Goal: Transaction & Acquisition: Book appointment/travel/reservation

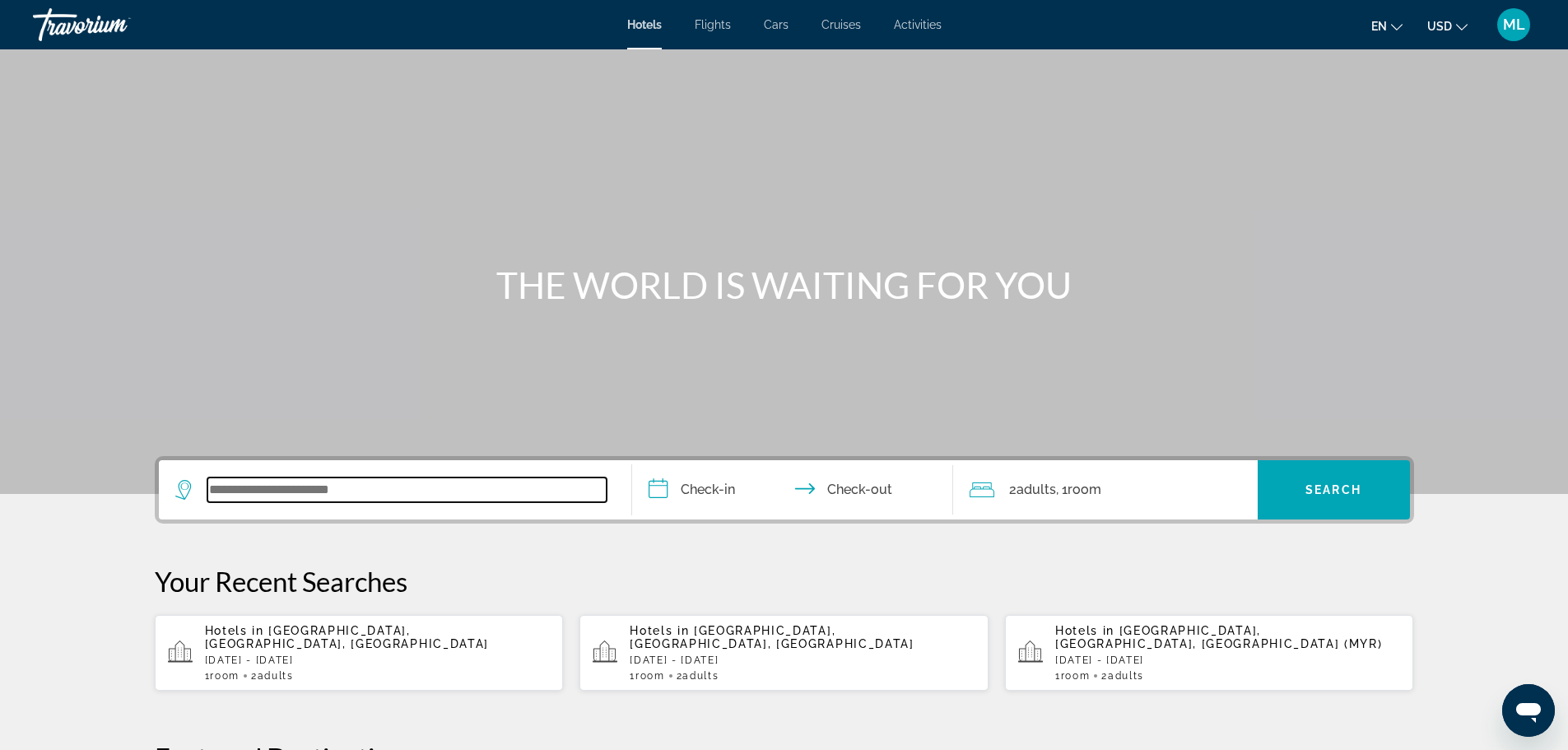
click at [434, 499] on input "Search widget" at bounding box center [407, 490] width 399 height 25
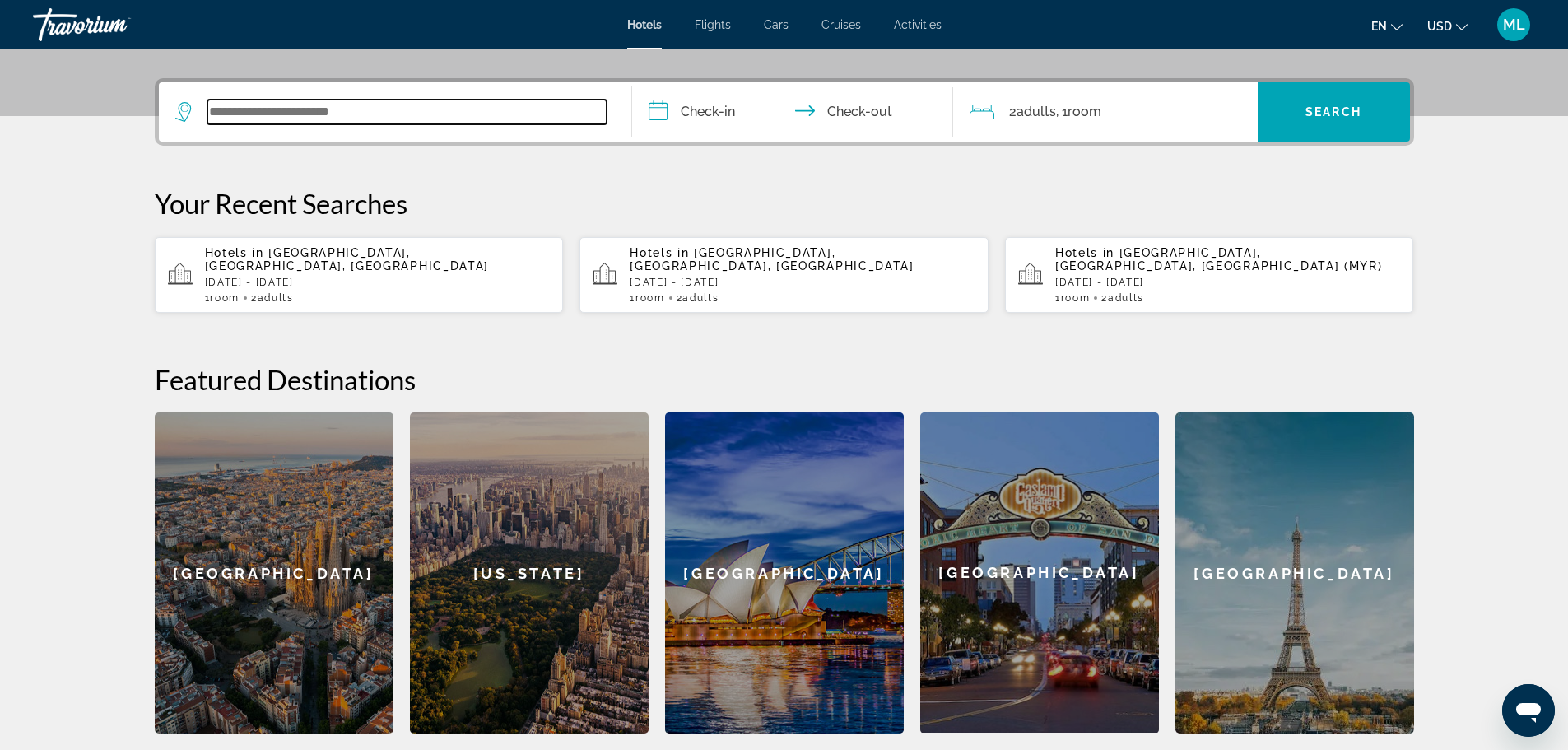
scroll to position [402, 0]
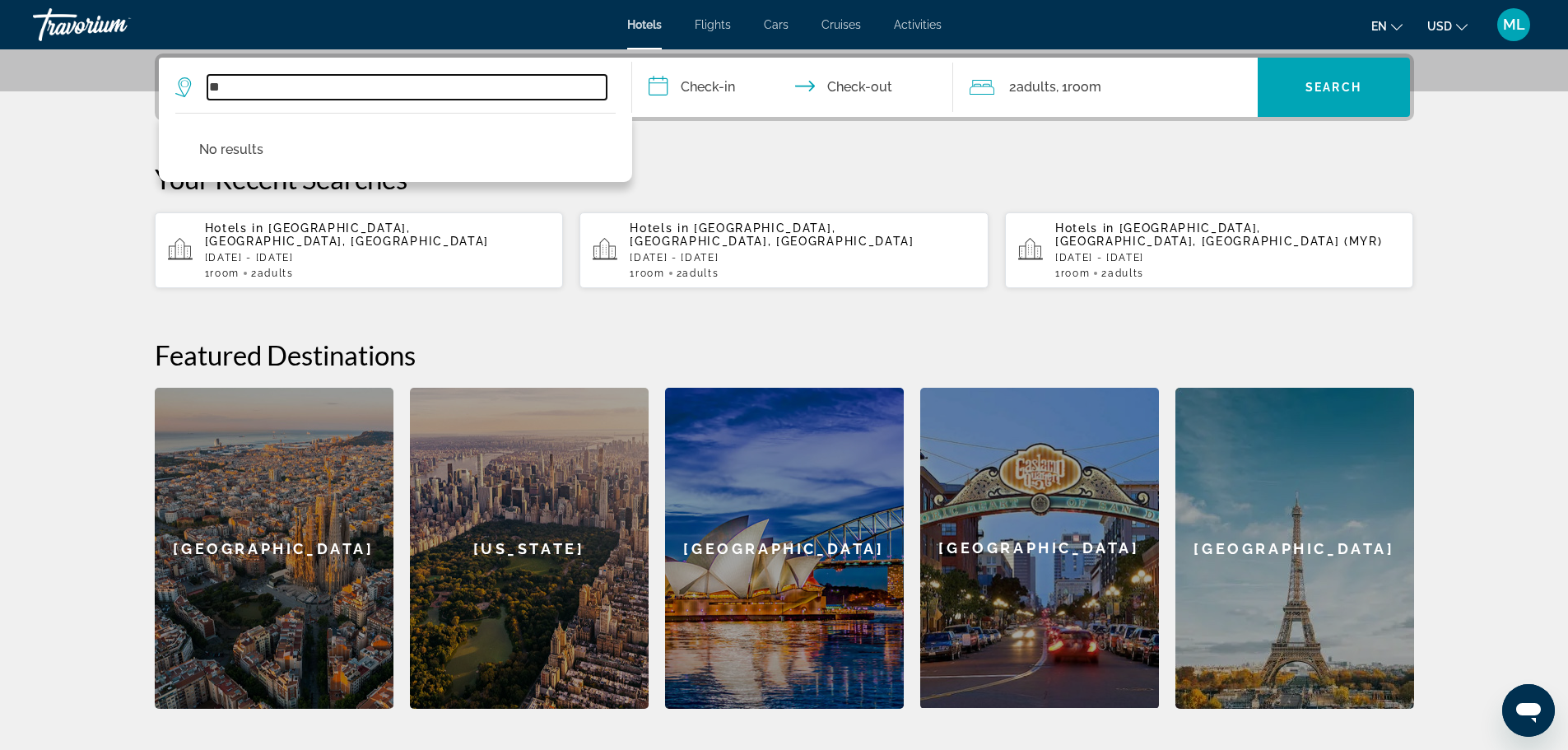
type input "*"
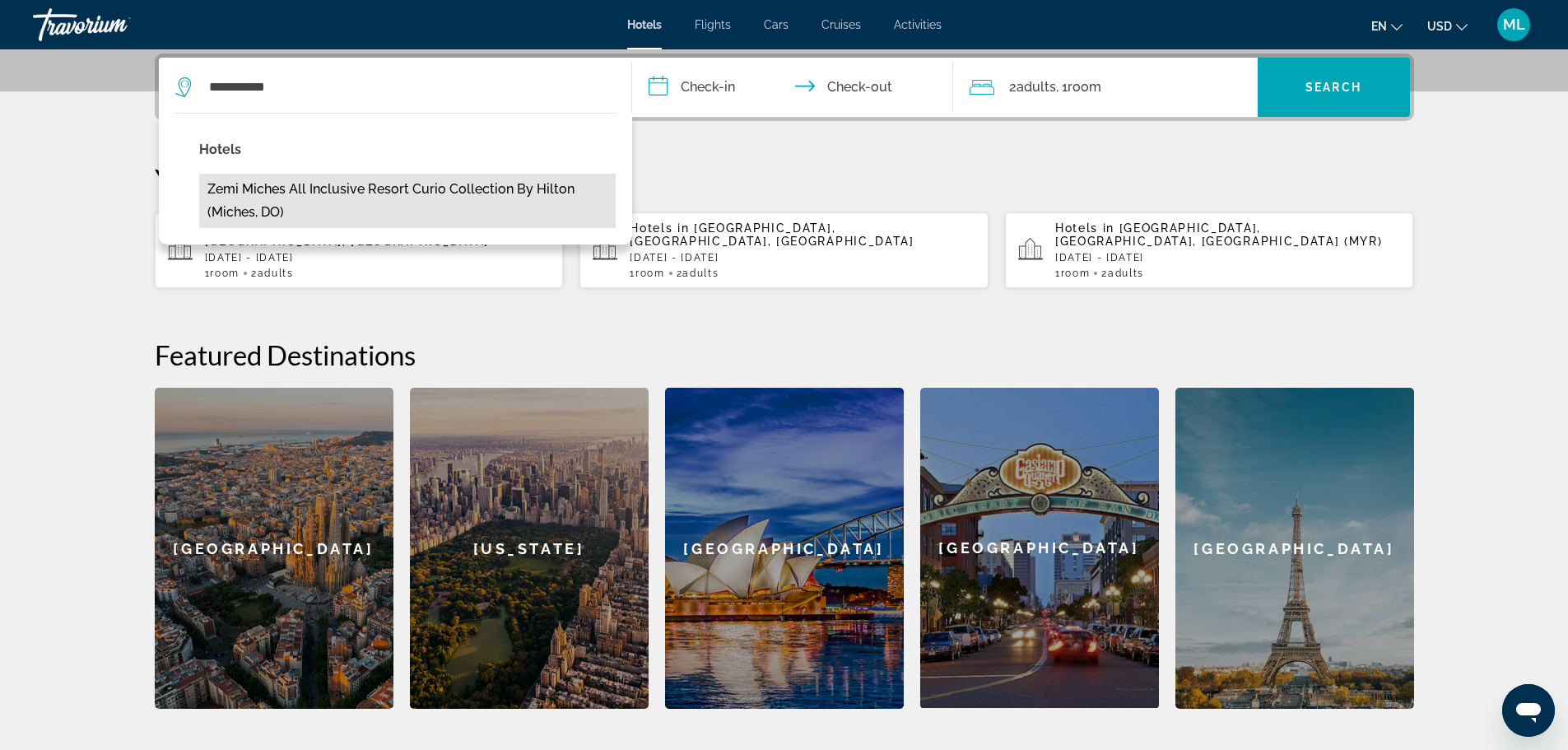
click at [459, 199] on button "Zemi Miches All Inclusive Resort Curio Collection by Hilton (Miches, DO)" at bounding box center [407, 201] width 417 height 54
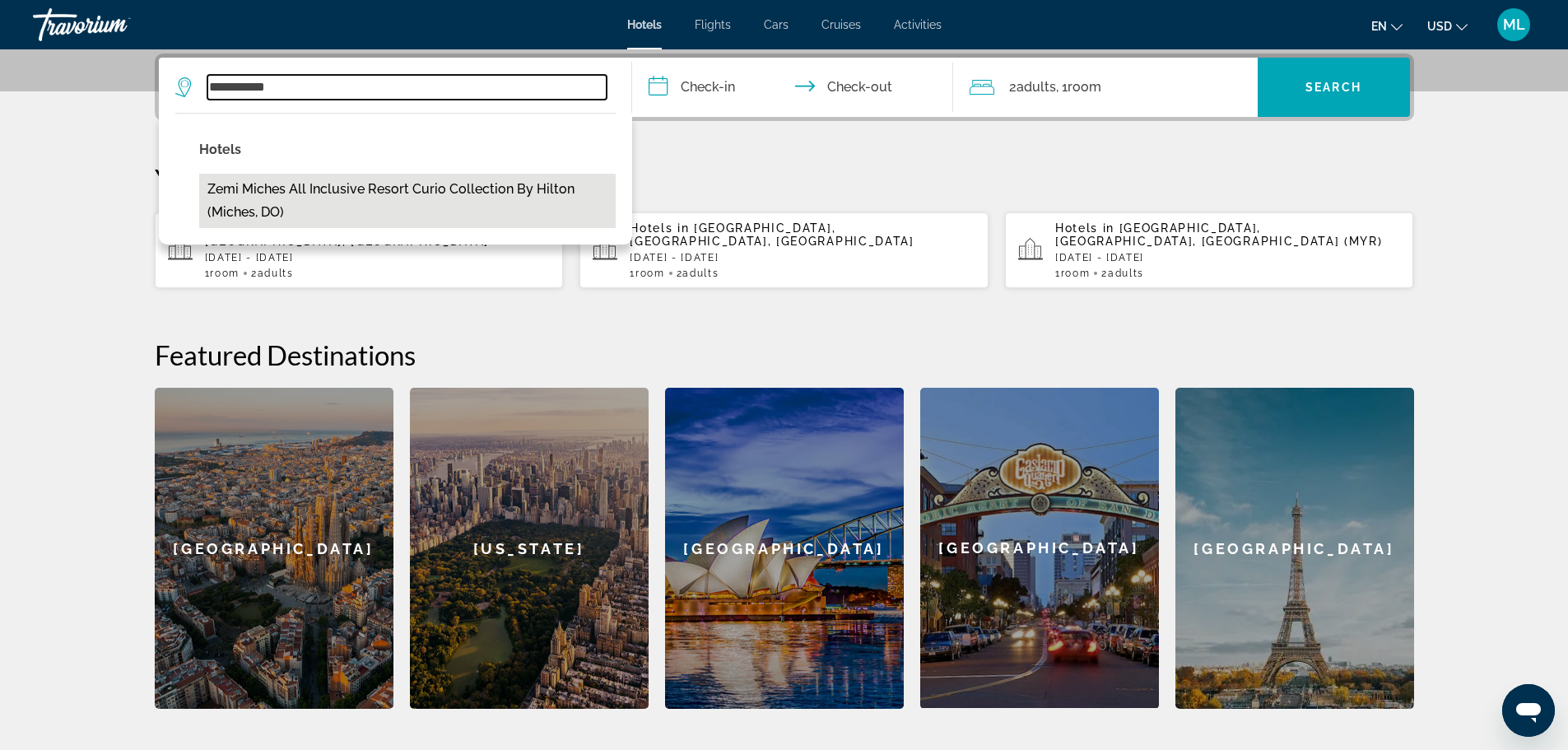
type input "**********"
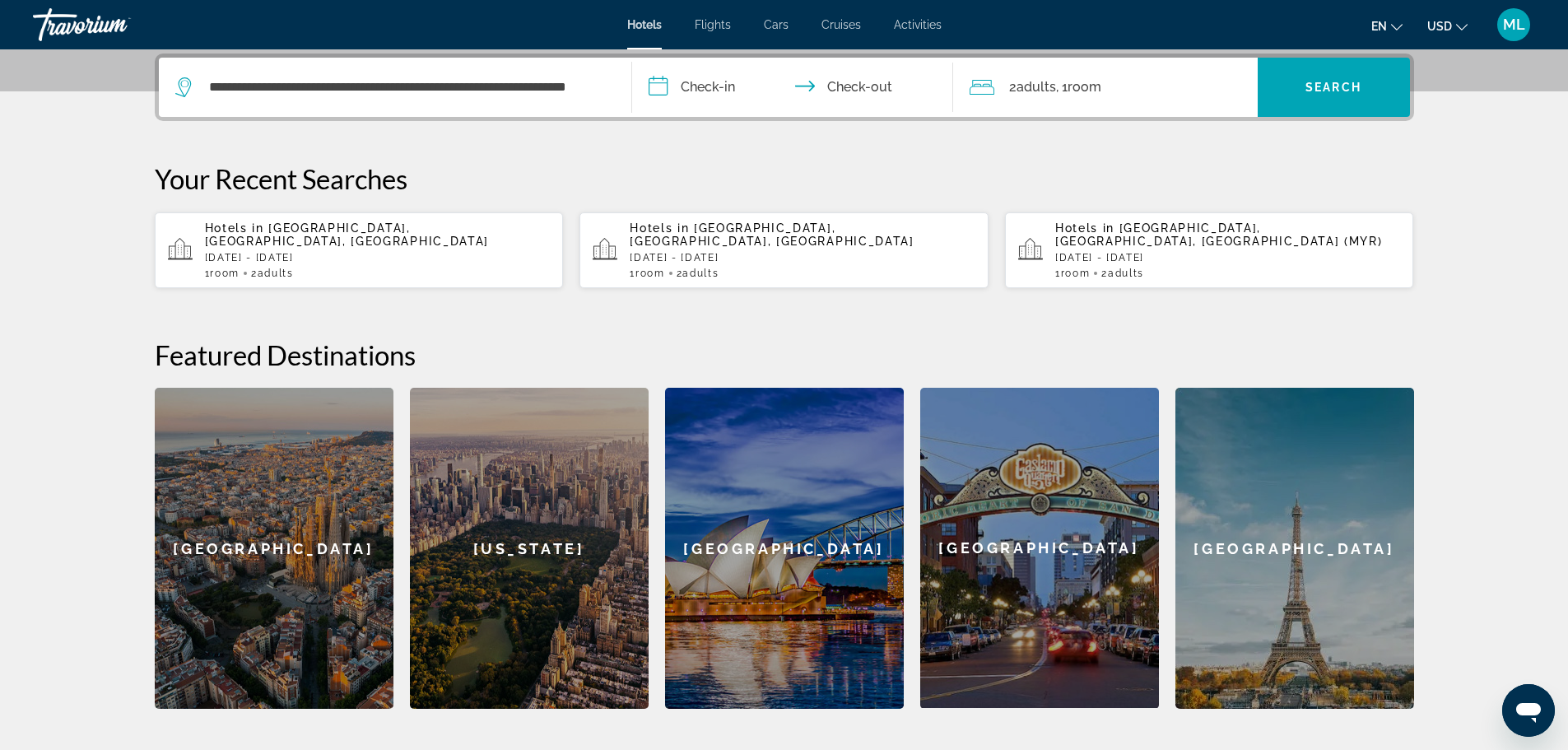
click at [648, 88] on input "**********" at bounding box center [796, 89] width 328 height 64
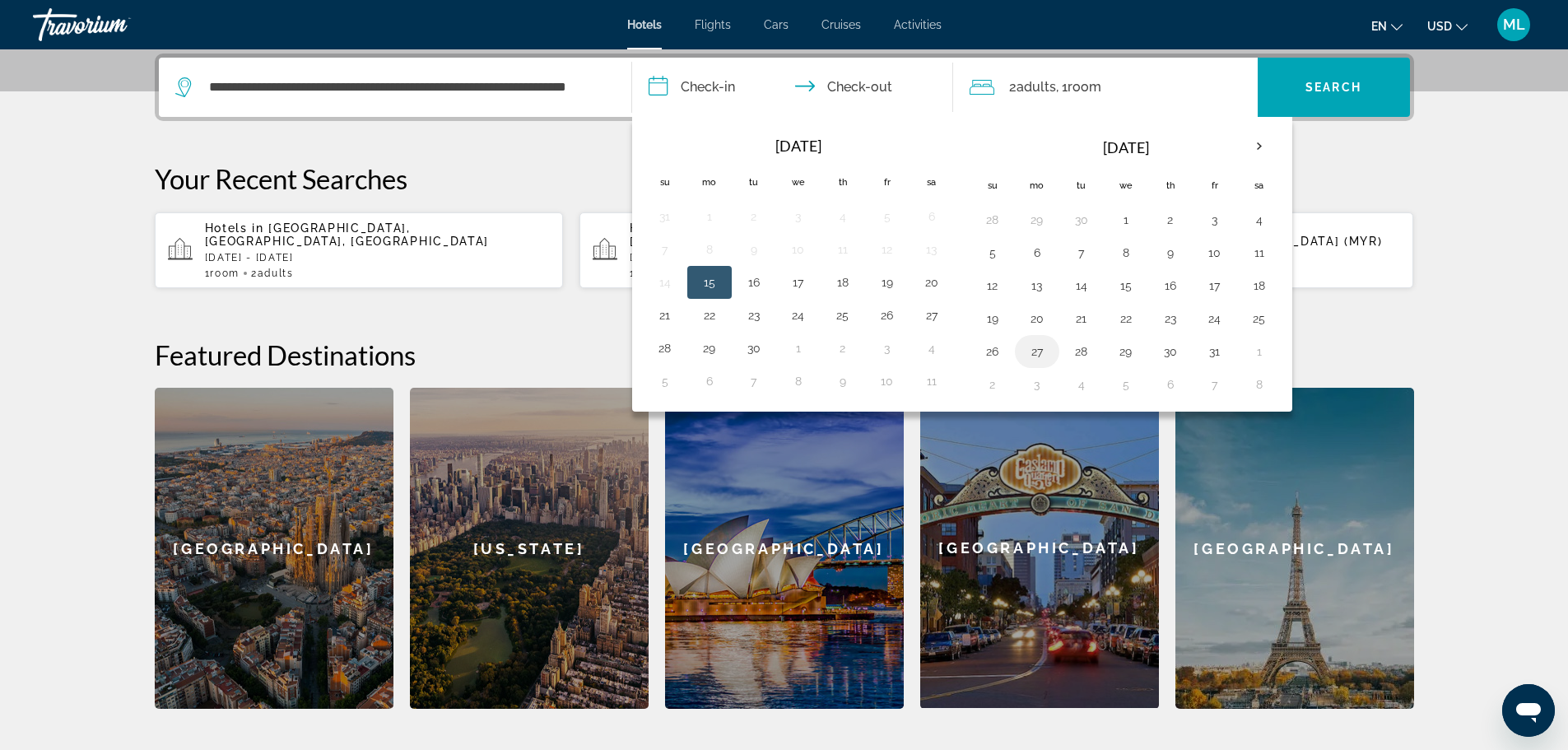
click at [1030, 352] on button "27" at bounding box center [1037, 351] width 27 height 23
click at [1086, 348] on button "28" at bounding box center [1082, 351] width 27 height 23
type input "**********"
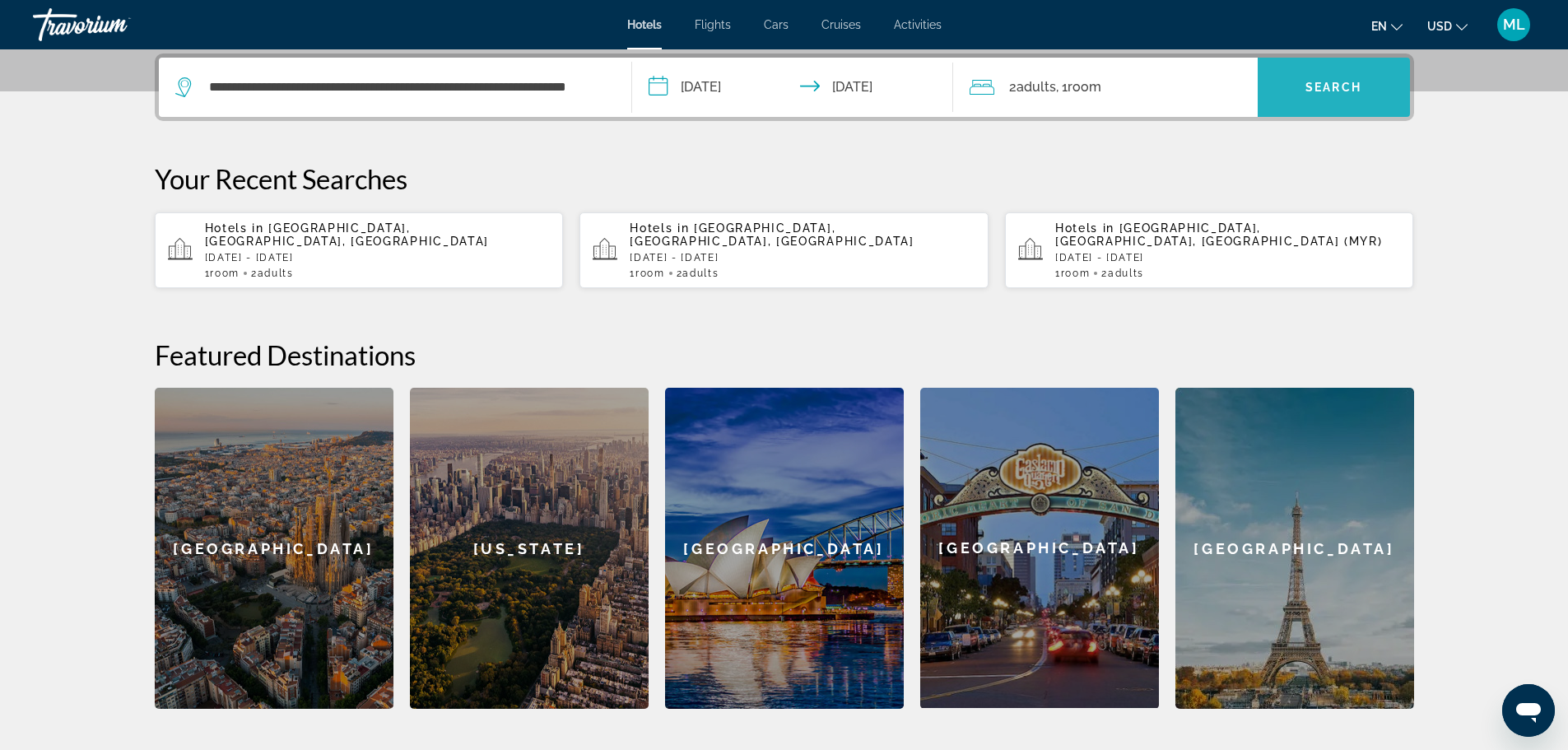
click at [1336, 89] on span "Search" at bounding box center [1333, 87] width 56 height 13
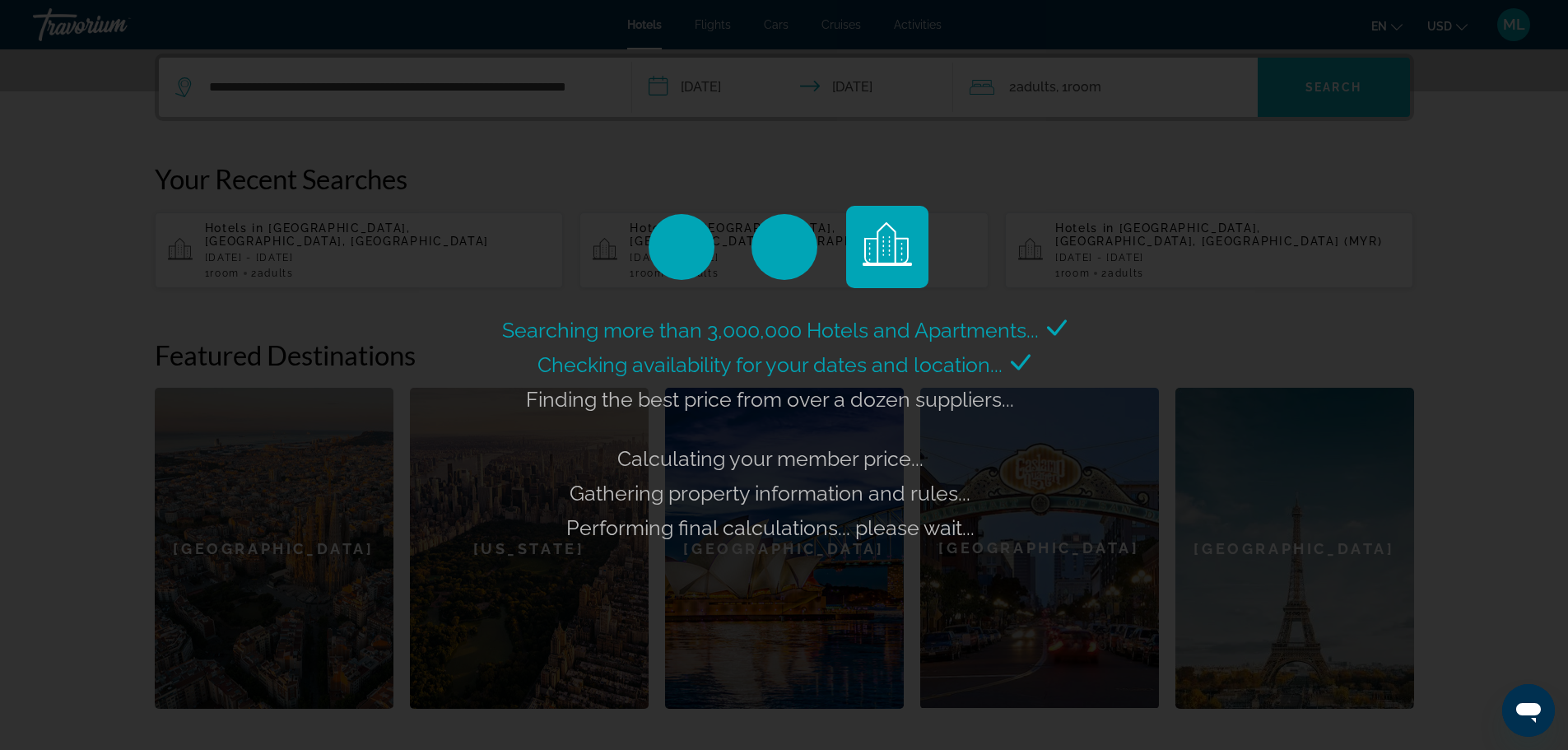
click at [1336, 89] on div "Searching more than 3,000,000 Hotels and Apartments... Checking availability fo…" at bounding box center [784, 375] width 1568 height 750
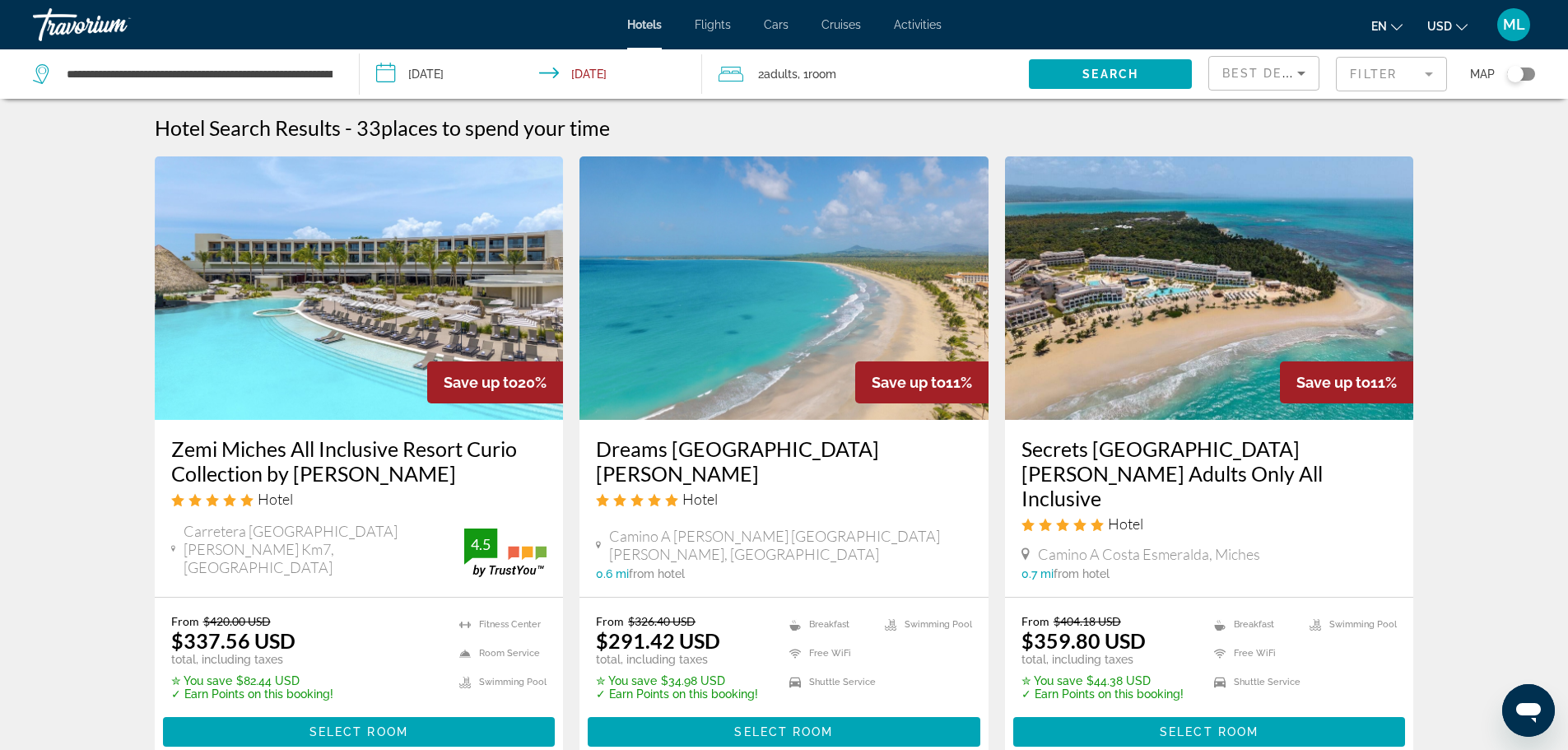
click at [1196, 381] on img "Main content" at bounding box center [1209, 287] width 409 height 263
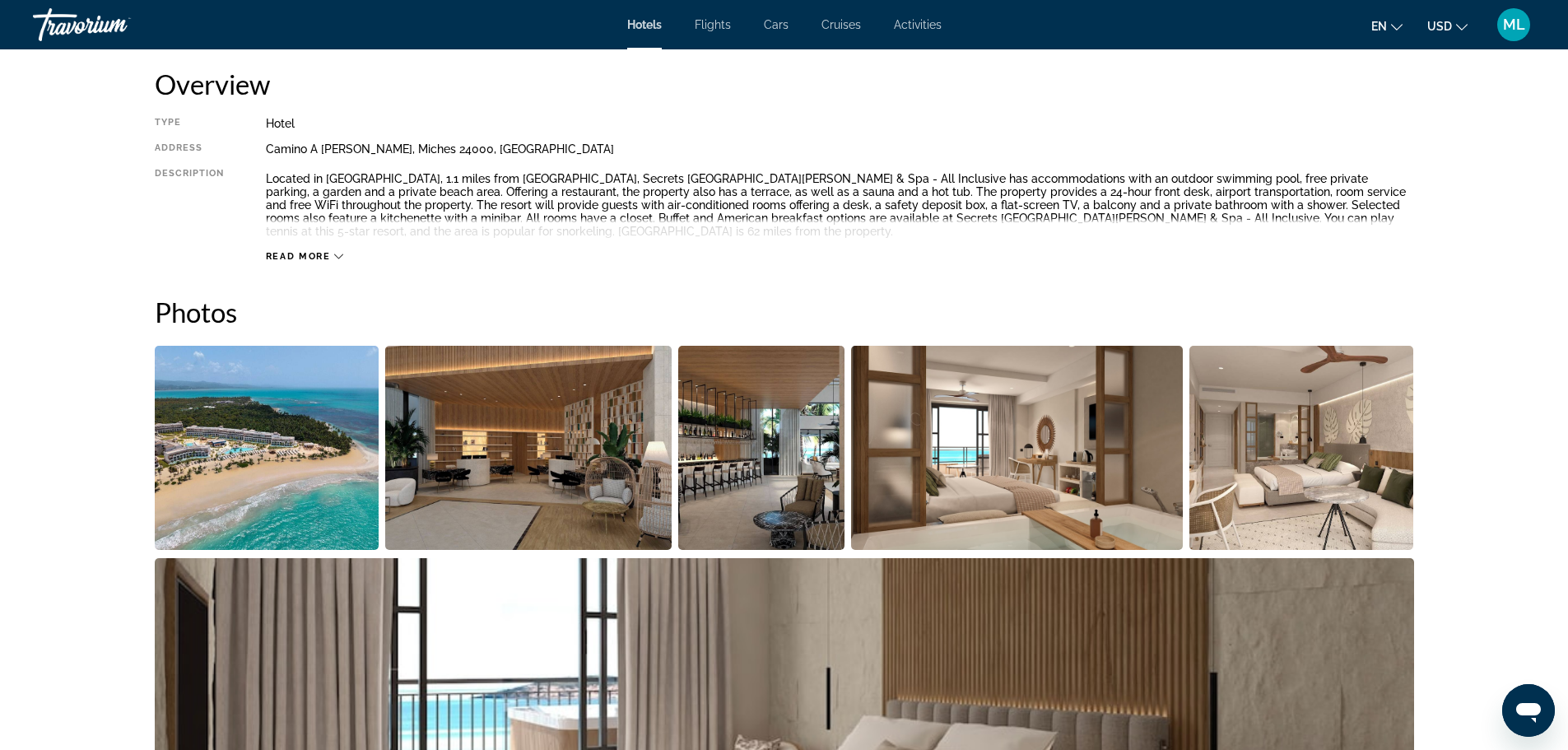
scroll to position [560, 0]
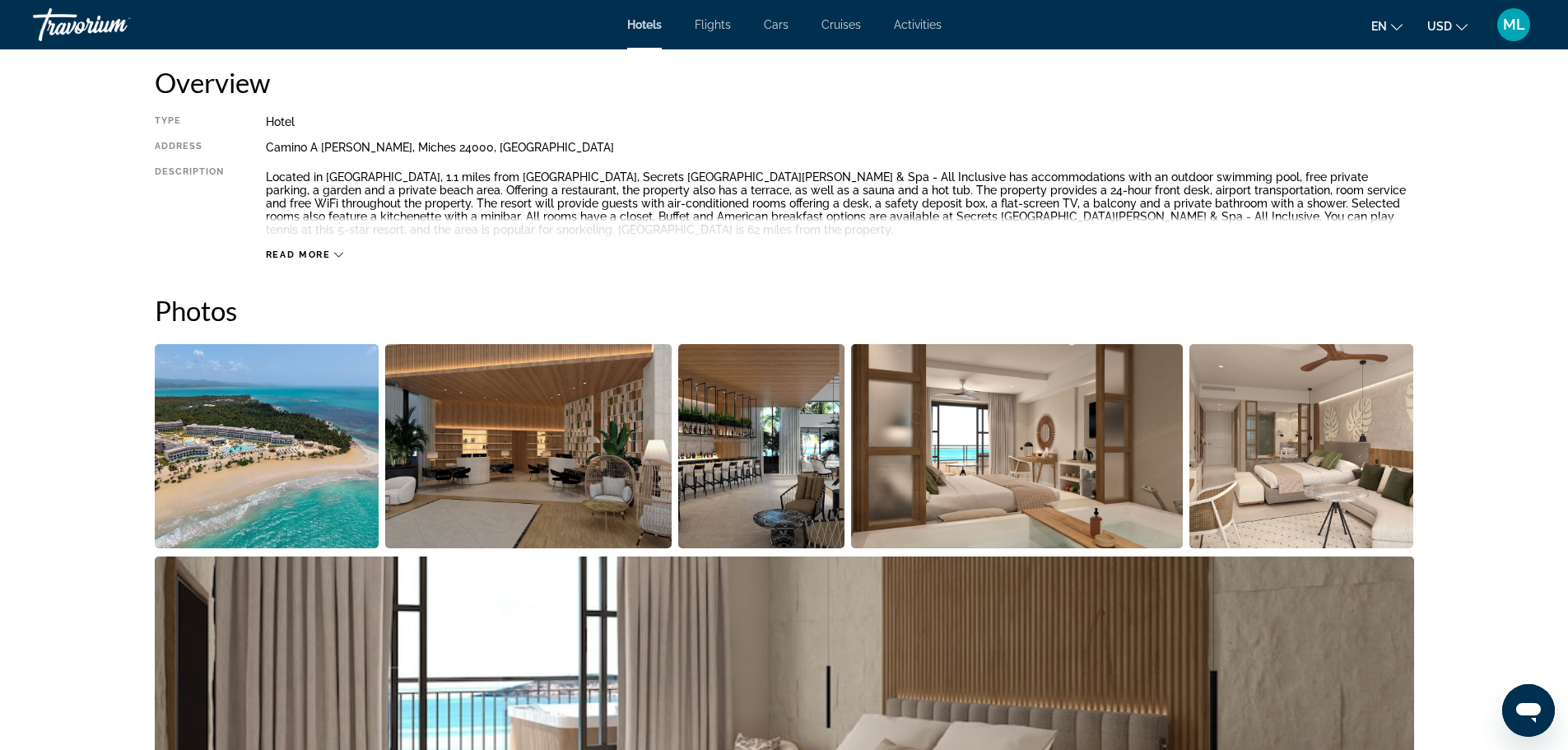
click at [251, 413] on img "Open full-screen image slider" at bounding box center [267, 446] width 225 height 204
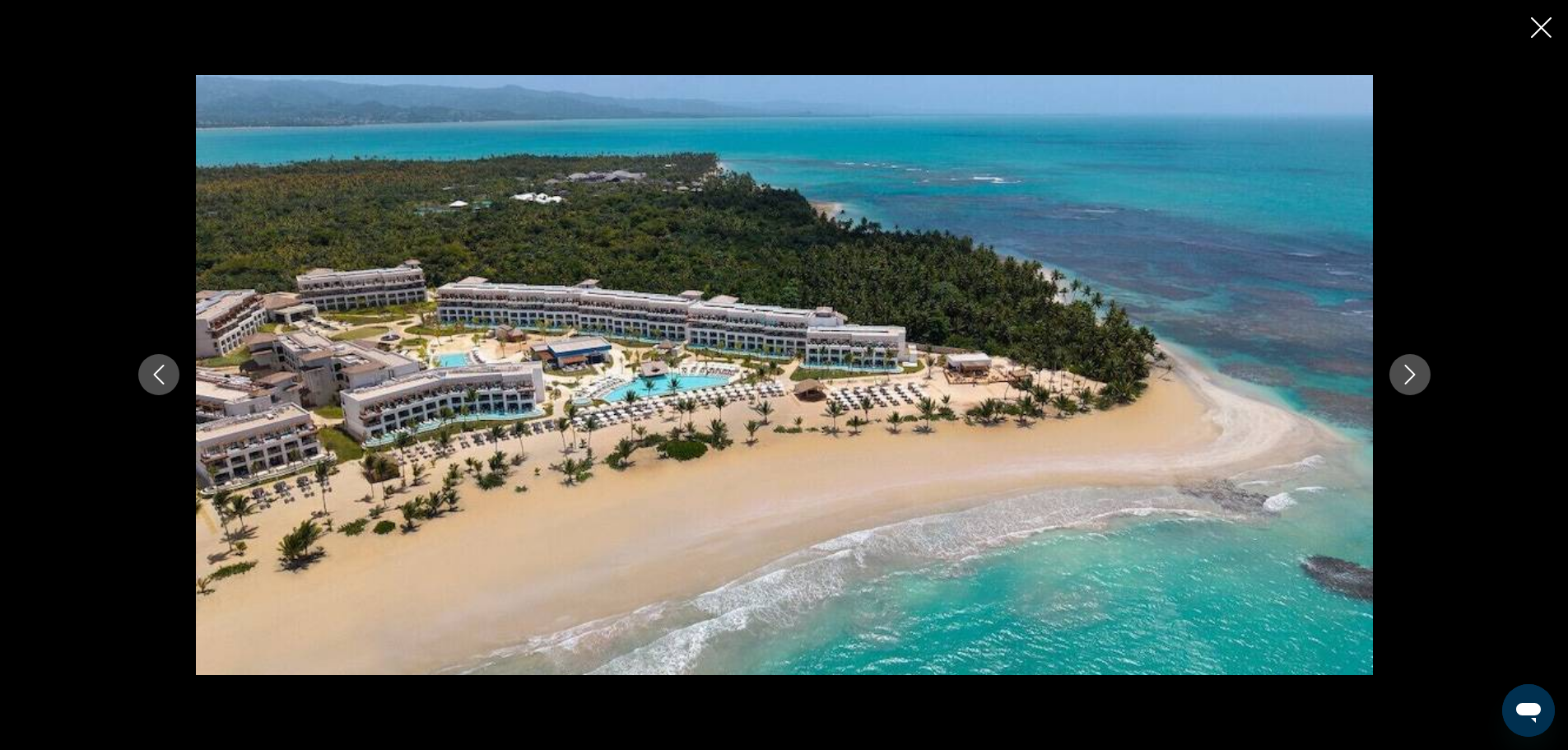
click at [1411, 368] on icon "Next image" at bounding box center [1410, 374] width 20 height 20
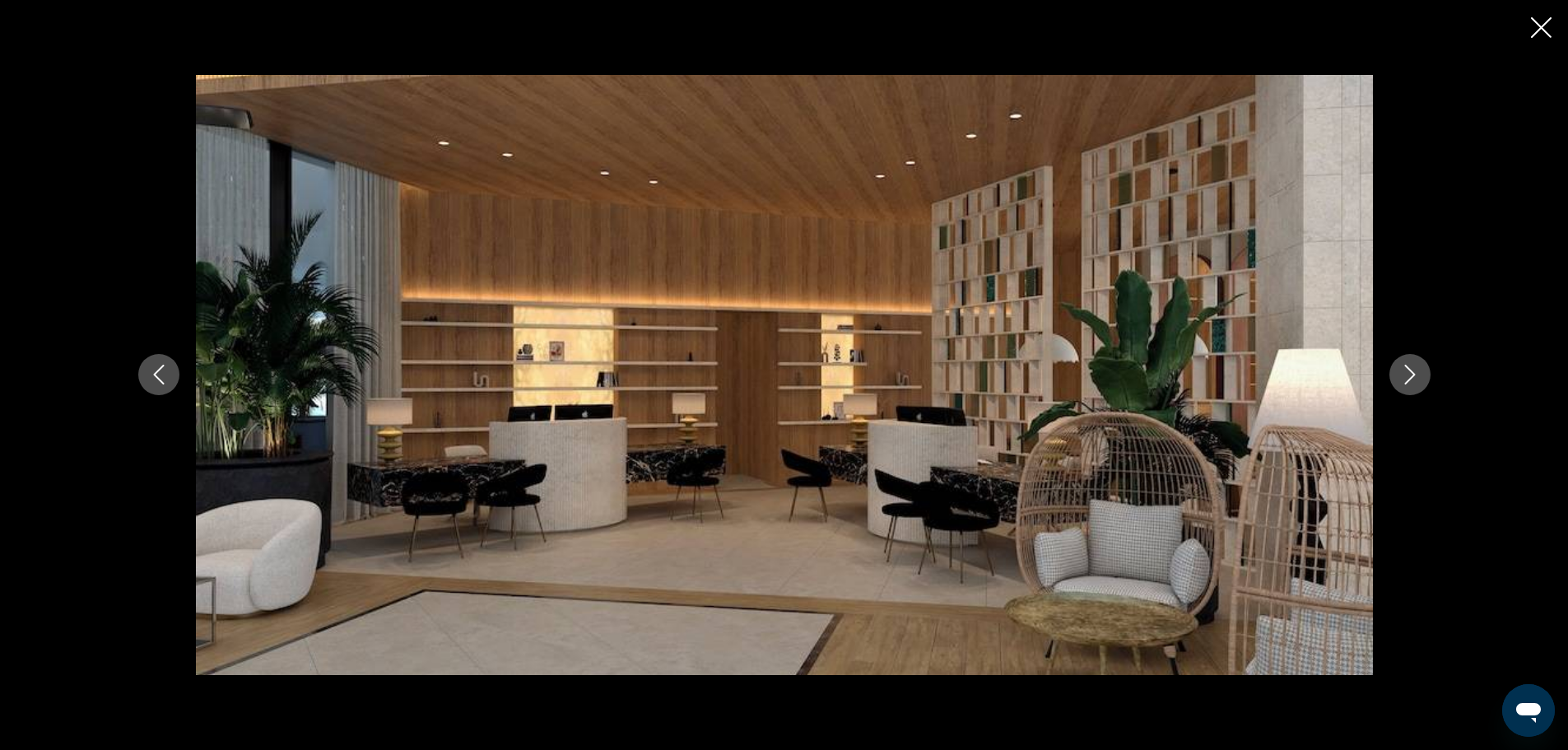
click at [1411, 368] on icon "Next image" at bounding box center [1410, 374] width 20 height 20
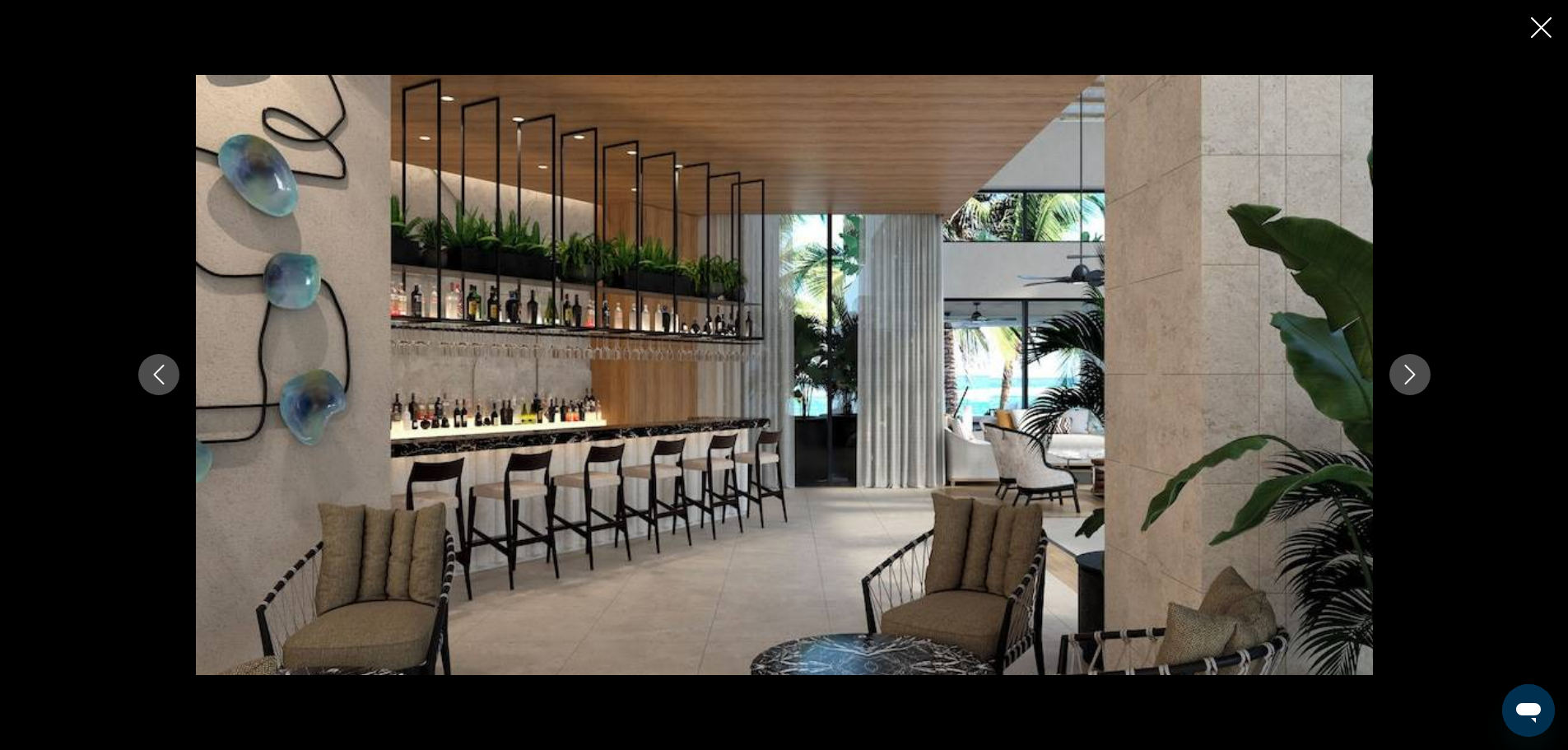
click at [1411, 368] on icon "Next image" at bounding box center [1410, 374] width 20 height 20
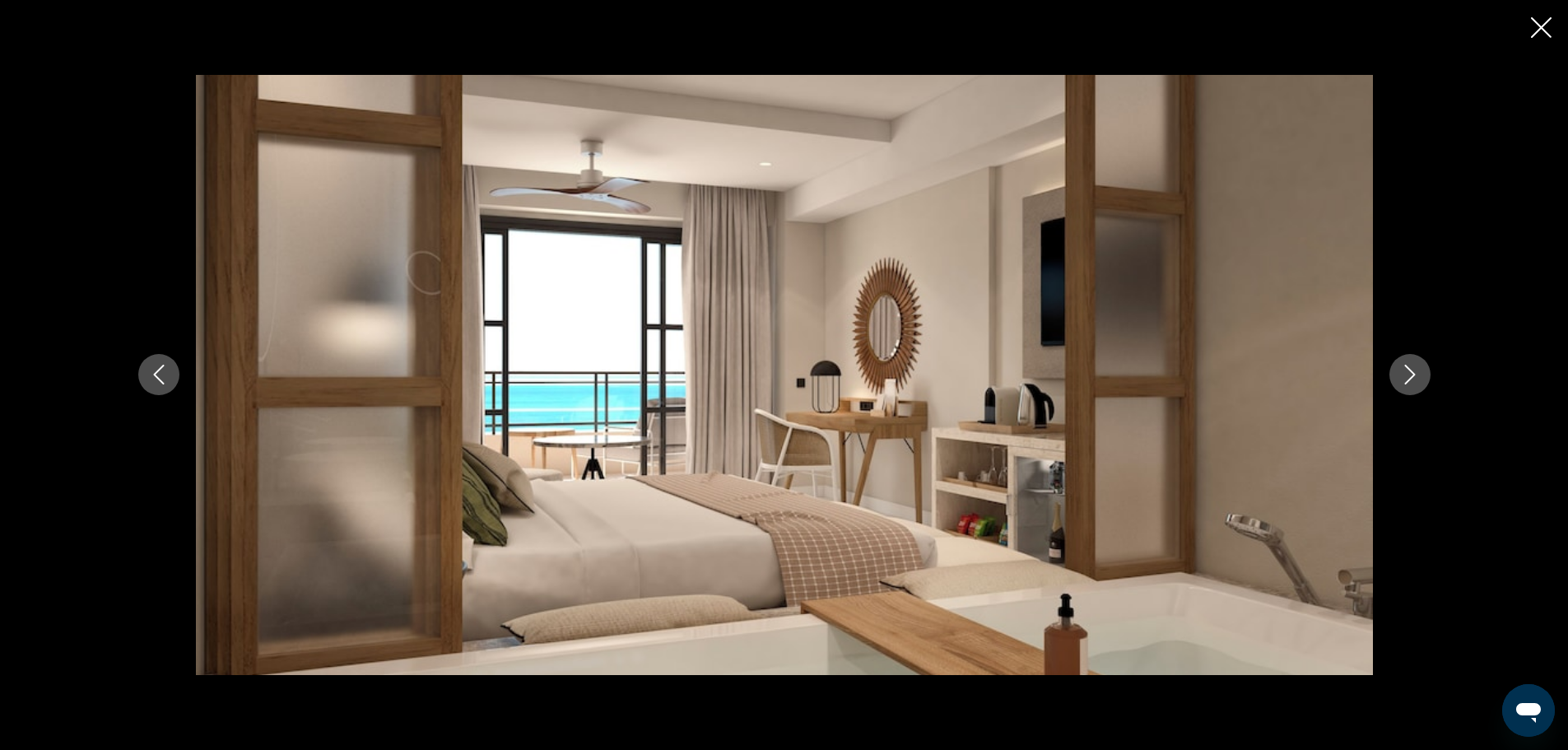
click at [1411, 368] on icon "Next image" at bounding box center [1410, 374] width 20 height 20
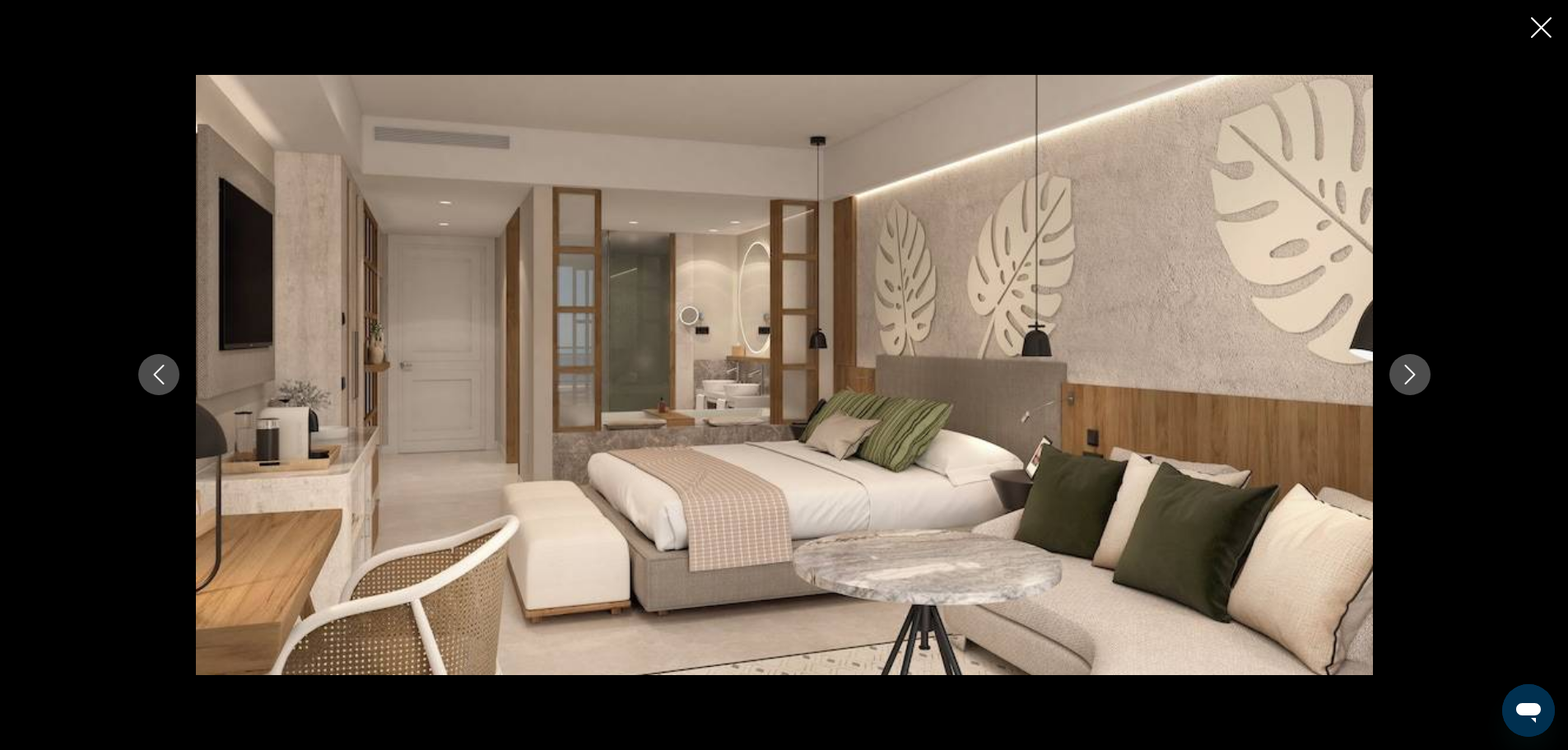
click at [1411, 368] on icon "Next image" at bounding box center [1410, 374] width 20 height 20
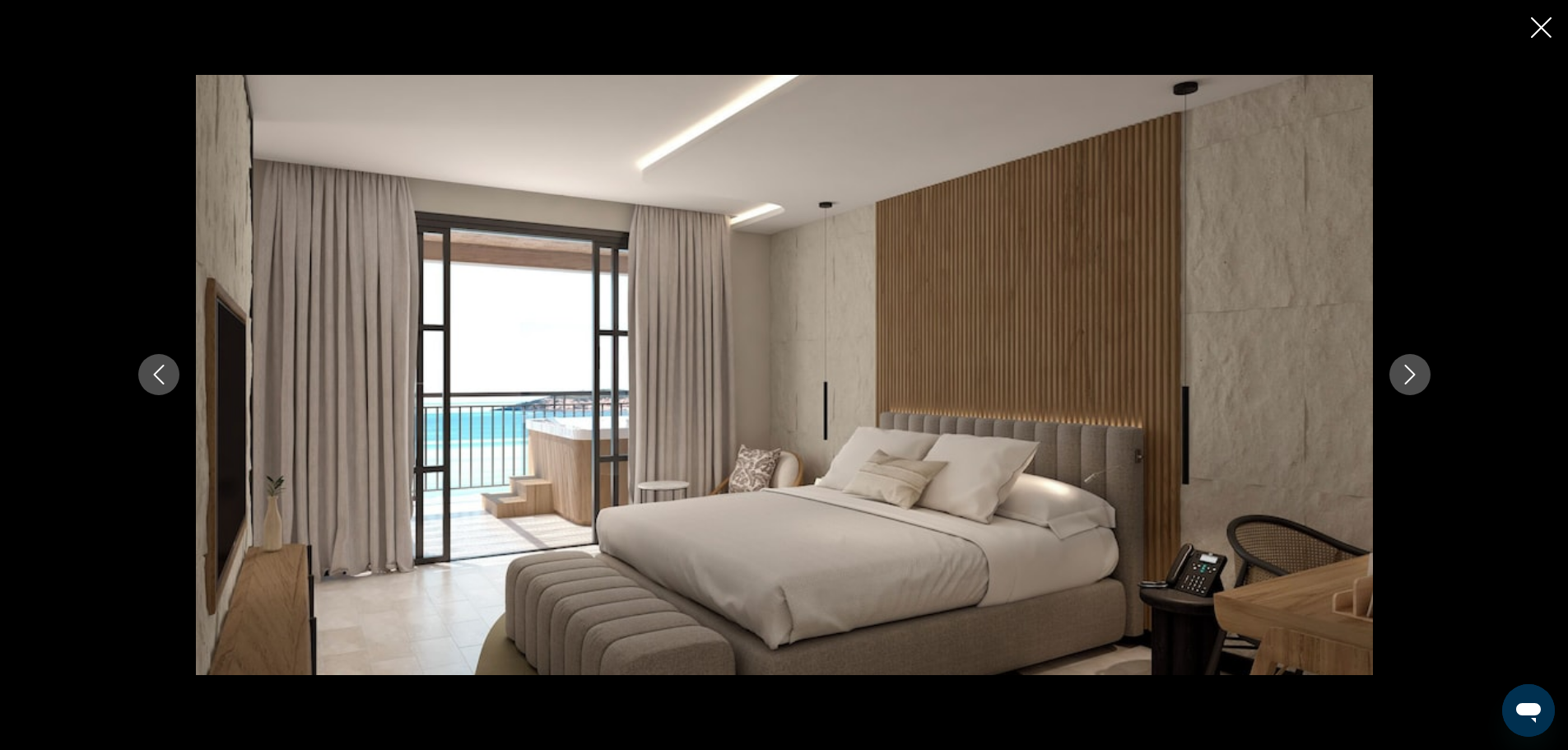
click at [1411, 368] on icon "Next image" at bounding box center [1410, 374] width 20 height 20
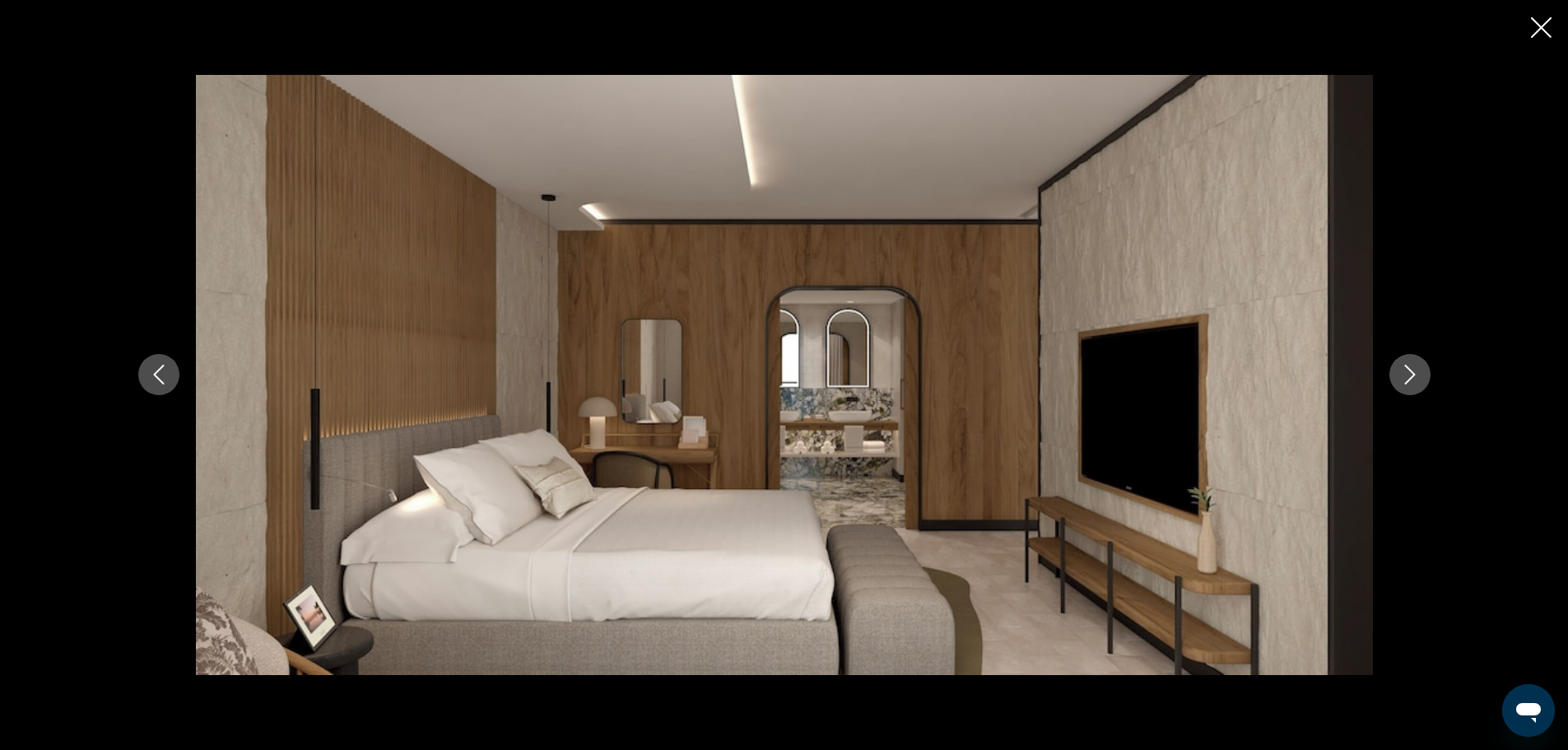
click at [1411, 368] on icon "Next image" at bounding box center [1410, 374] width 20 height 20
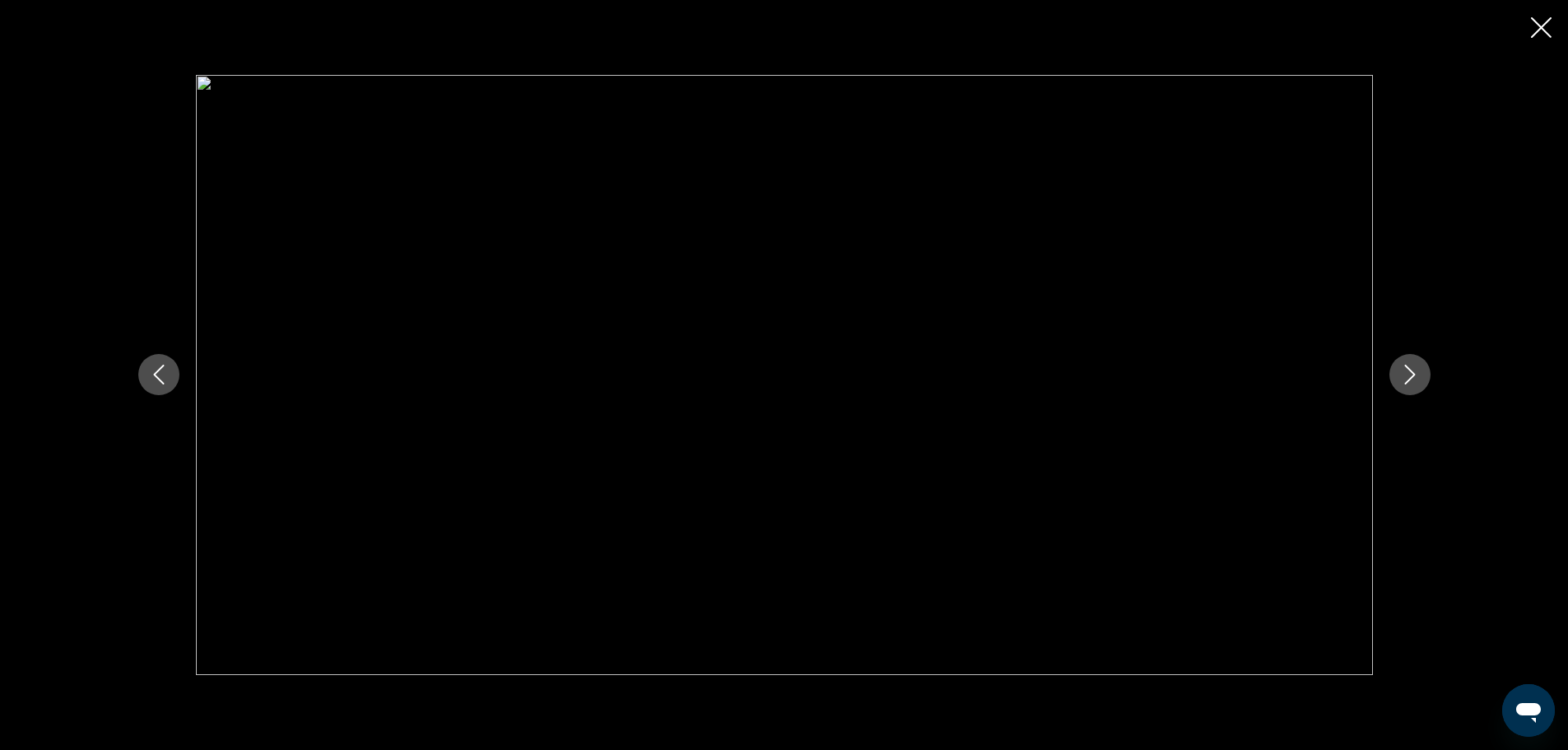
click at [1411, 368] on icon "Next image" at bounding box center [1410, 374] width 20 height 20
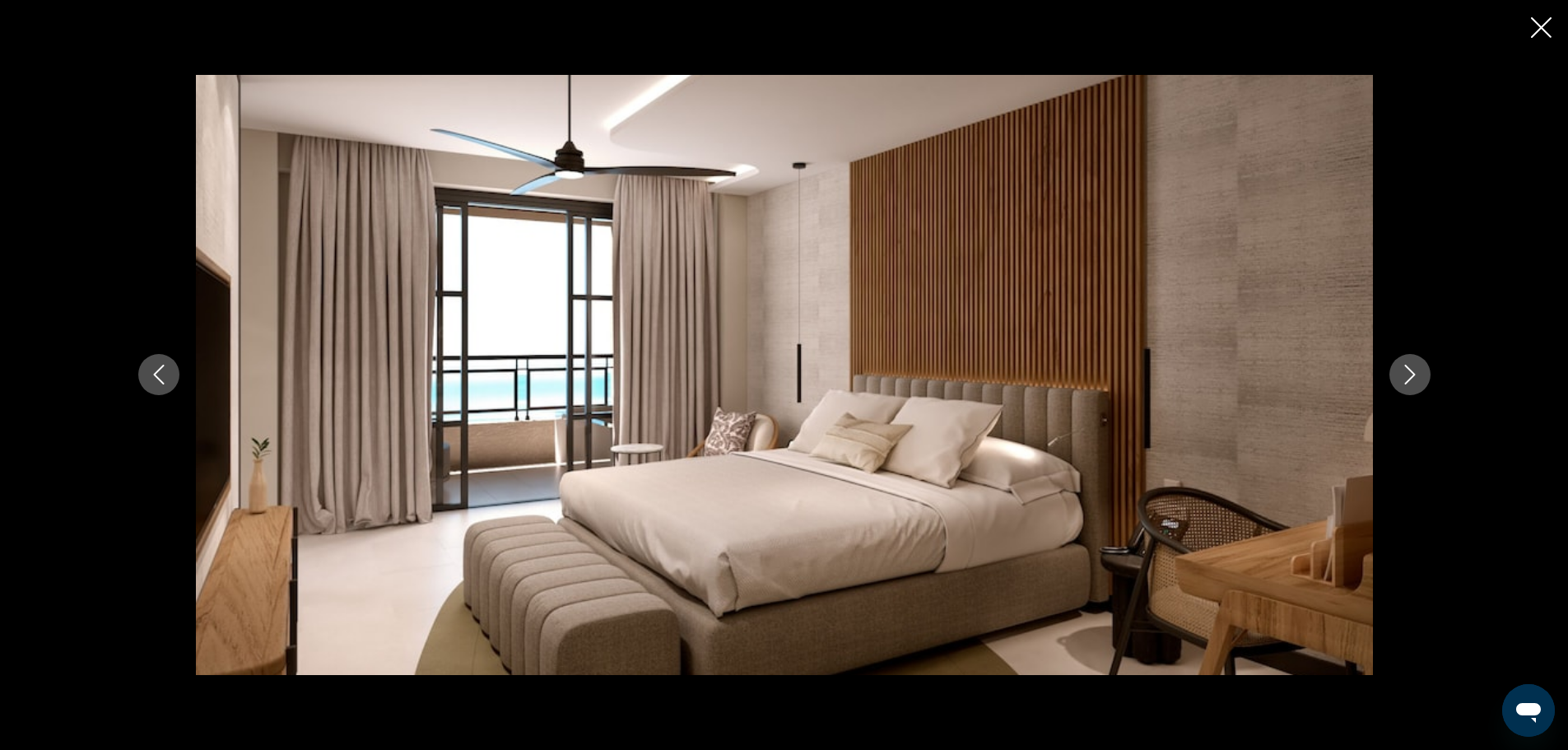
click at [1411, 368] on icon "Next image" at bounding box center [1410, 374] width 20 height 20
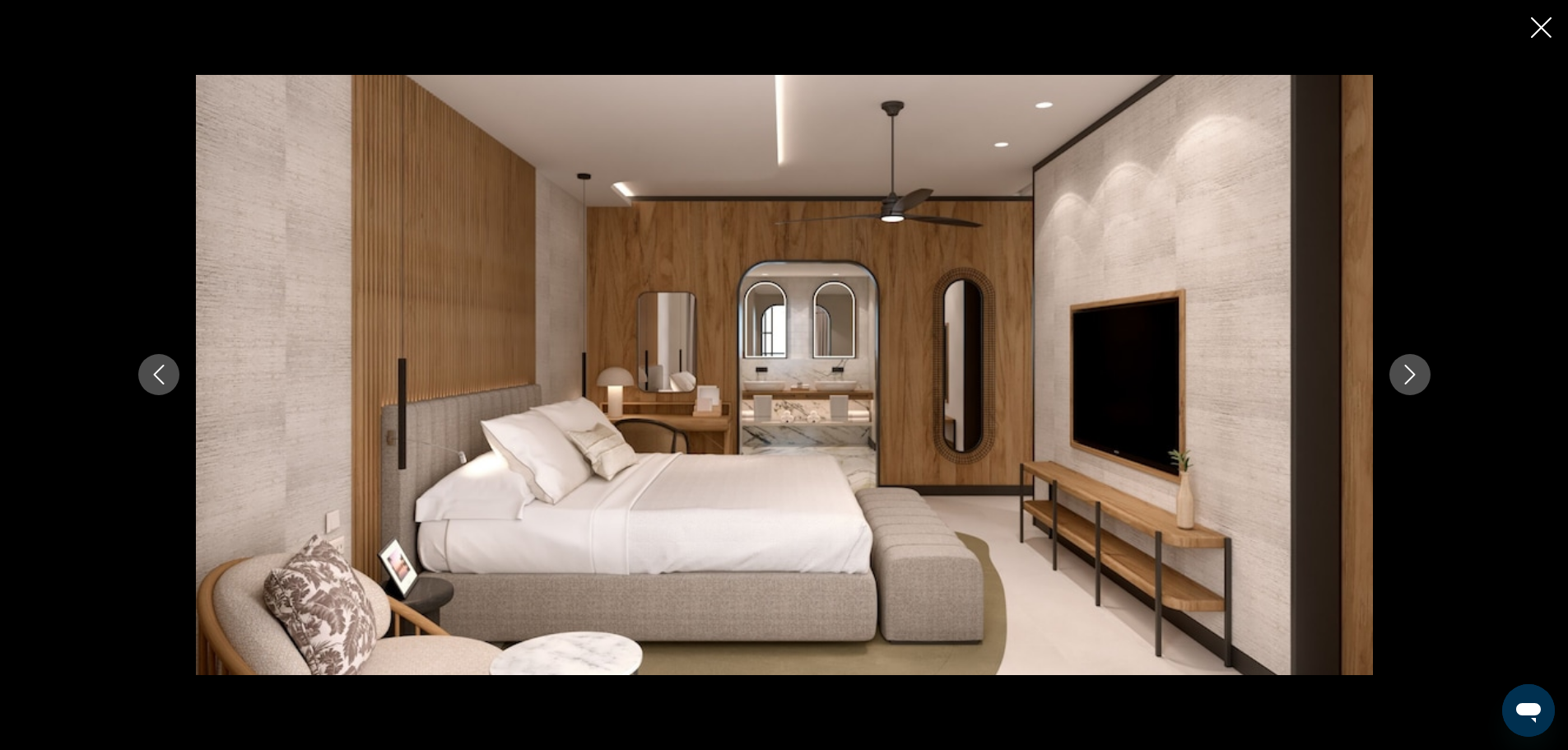
click at [1411, 368] on icon "Next image" at bounding box center [1410, 374] width 20 height 20
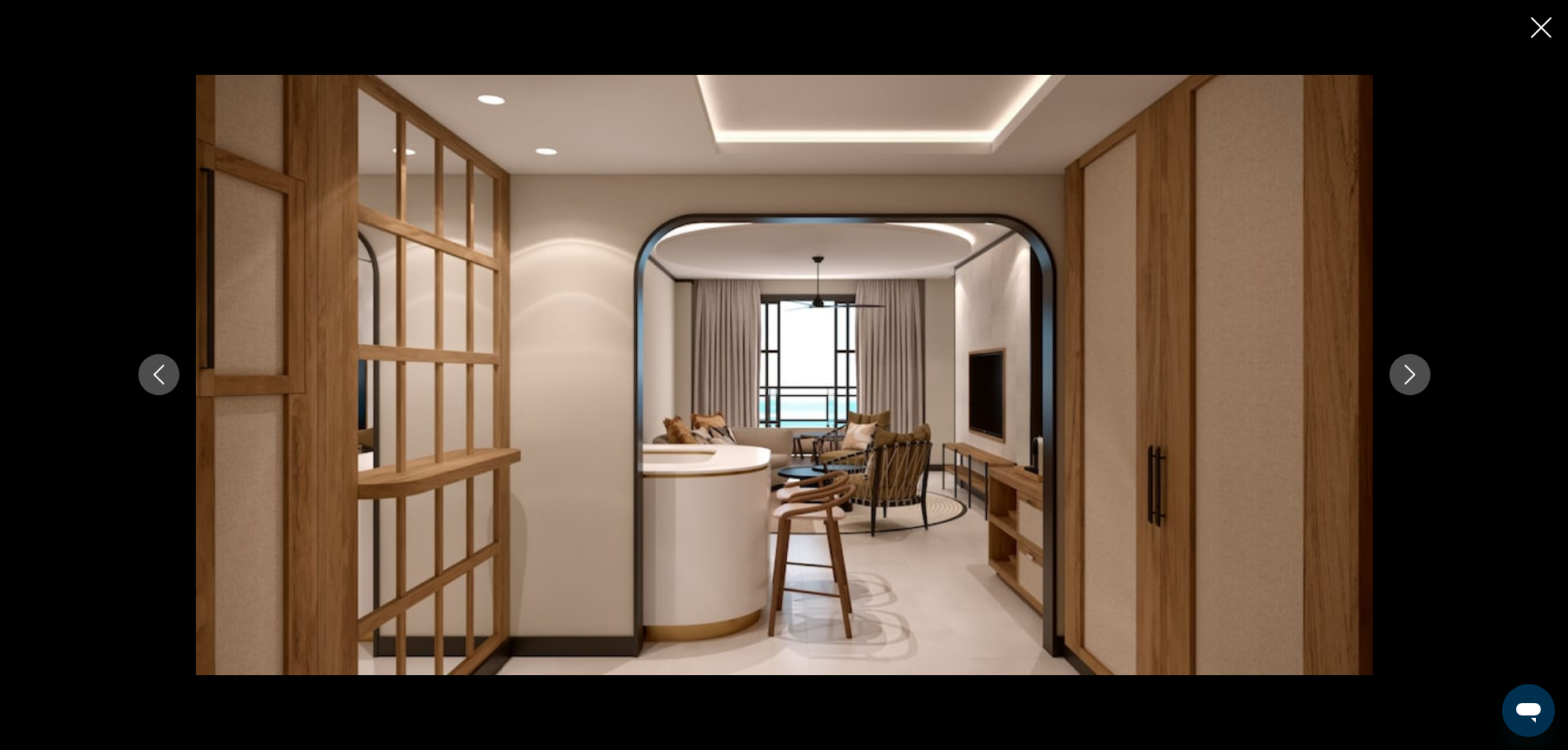
click at [1411, 368] on icon "Next image" at bounding box center [1410, 374] width 20 height 20
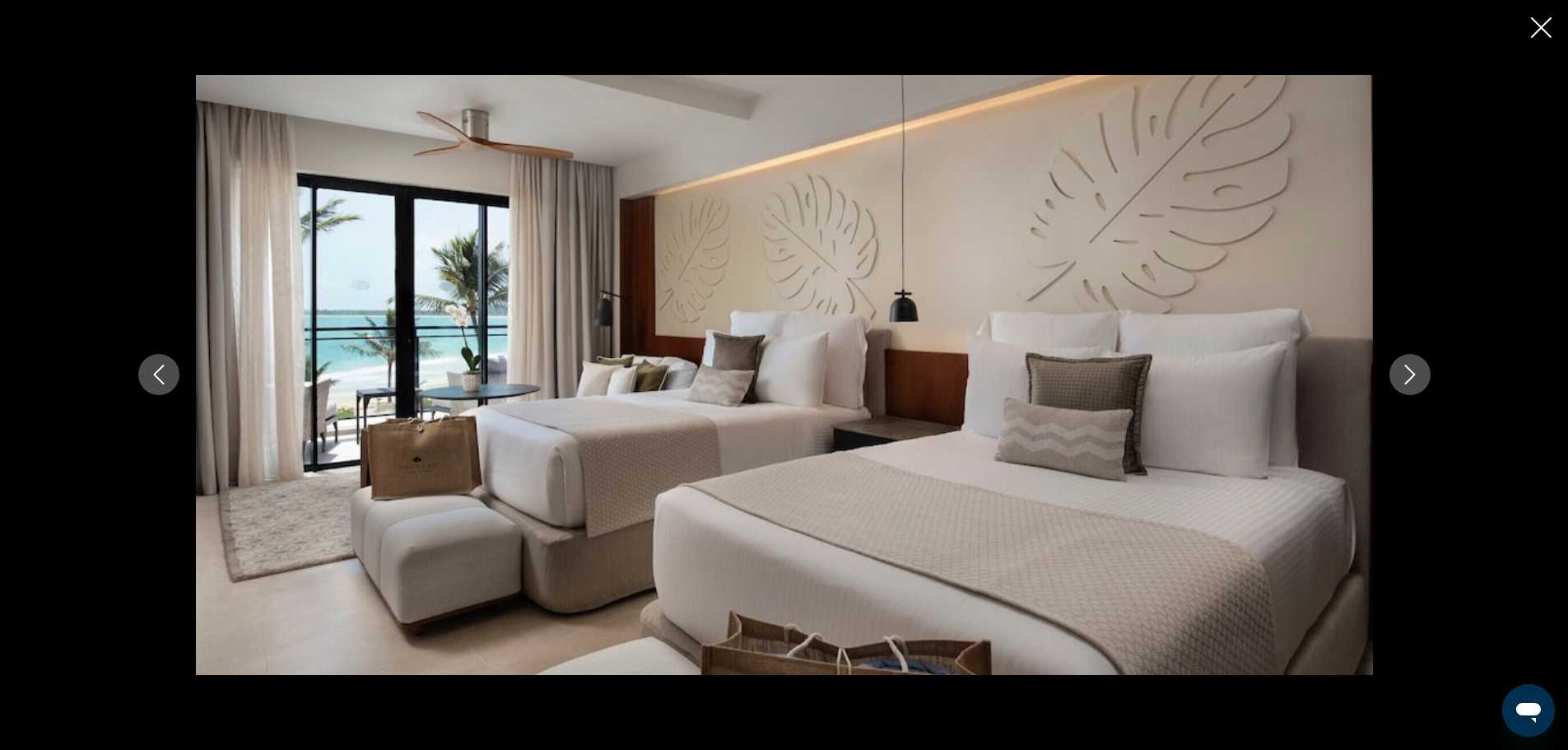
click at [1411, 368] on icon "Next image" at bounding box center [1410, 374] width 20 height 20
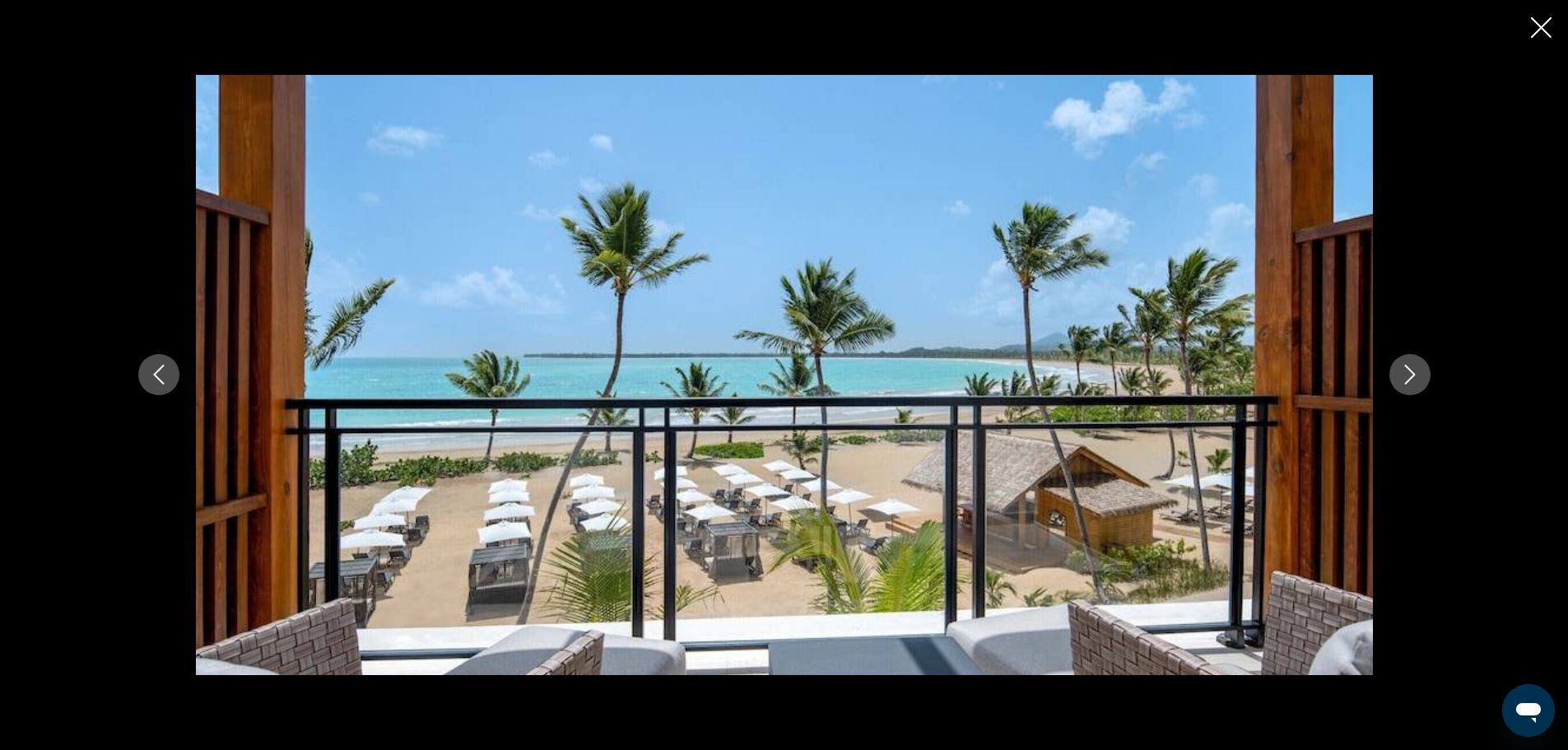
click at [1411, 368] on icon "Next image" at bounding box center [1410, 374] width 20 height 20
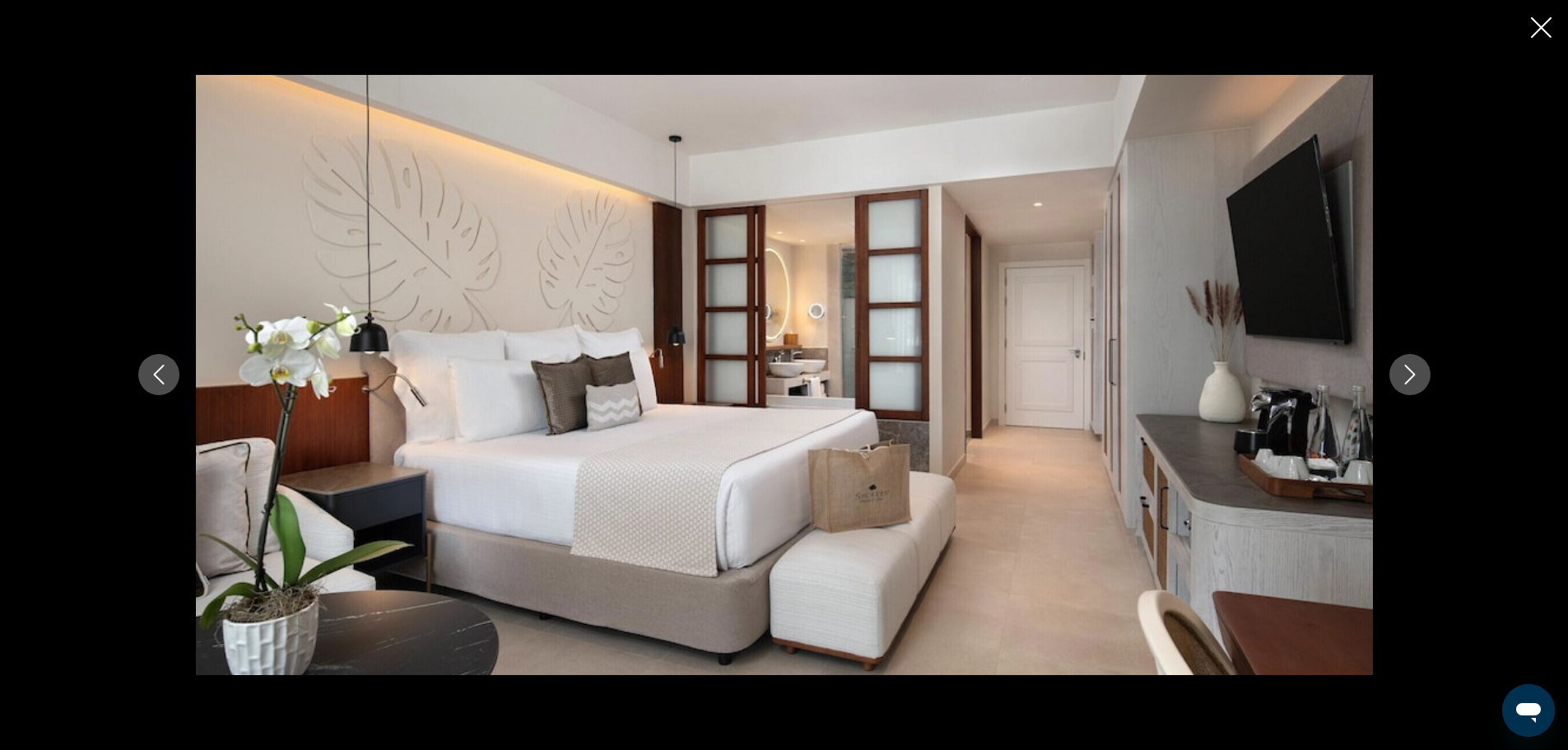
click at [1411, 368] on icon "Next image" at bounding box center [1410, 374] width 20 height 20
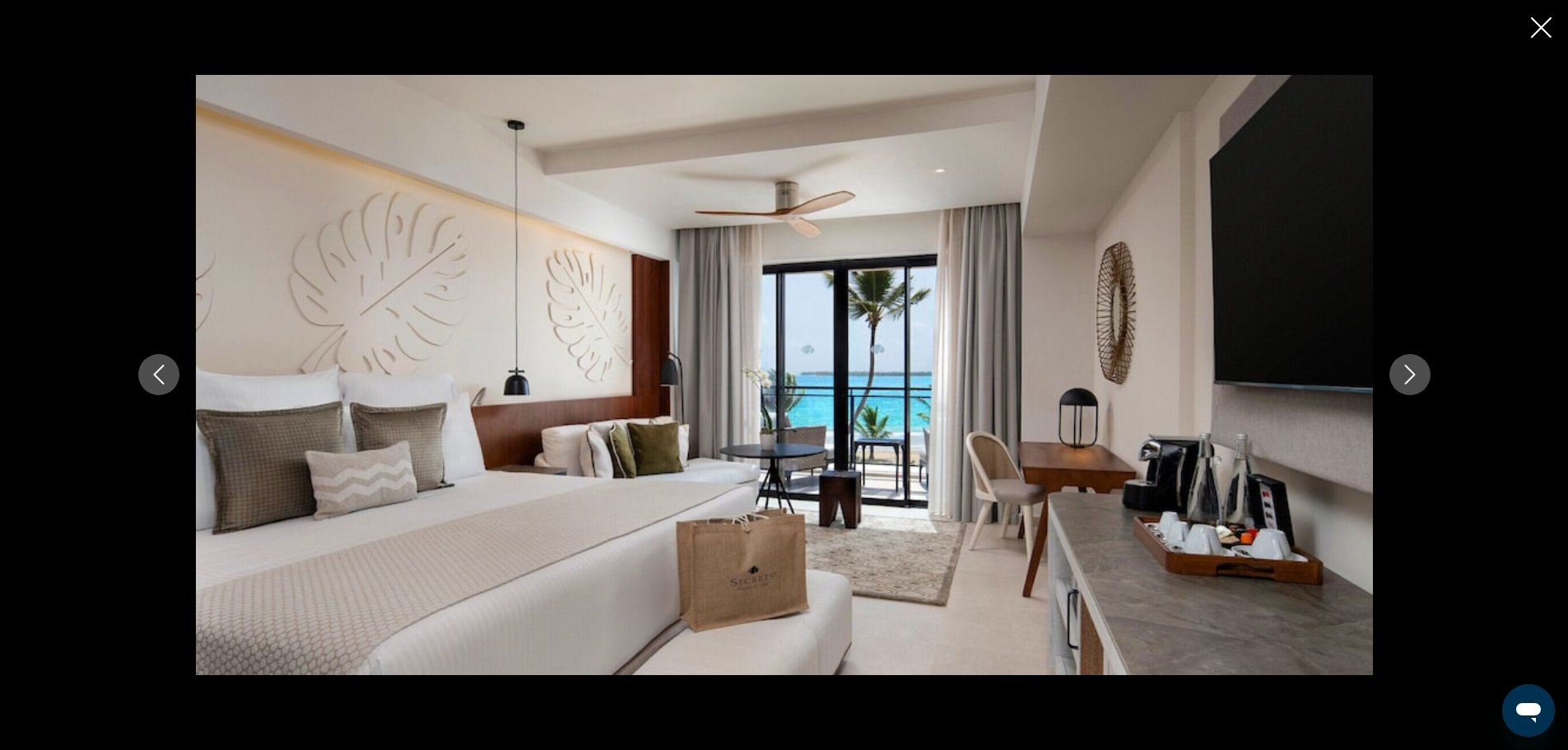
click at [1411, 368] on icon "Next image" at bounding box center [1410, 374] width 20 height 20
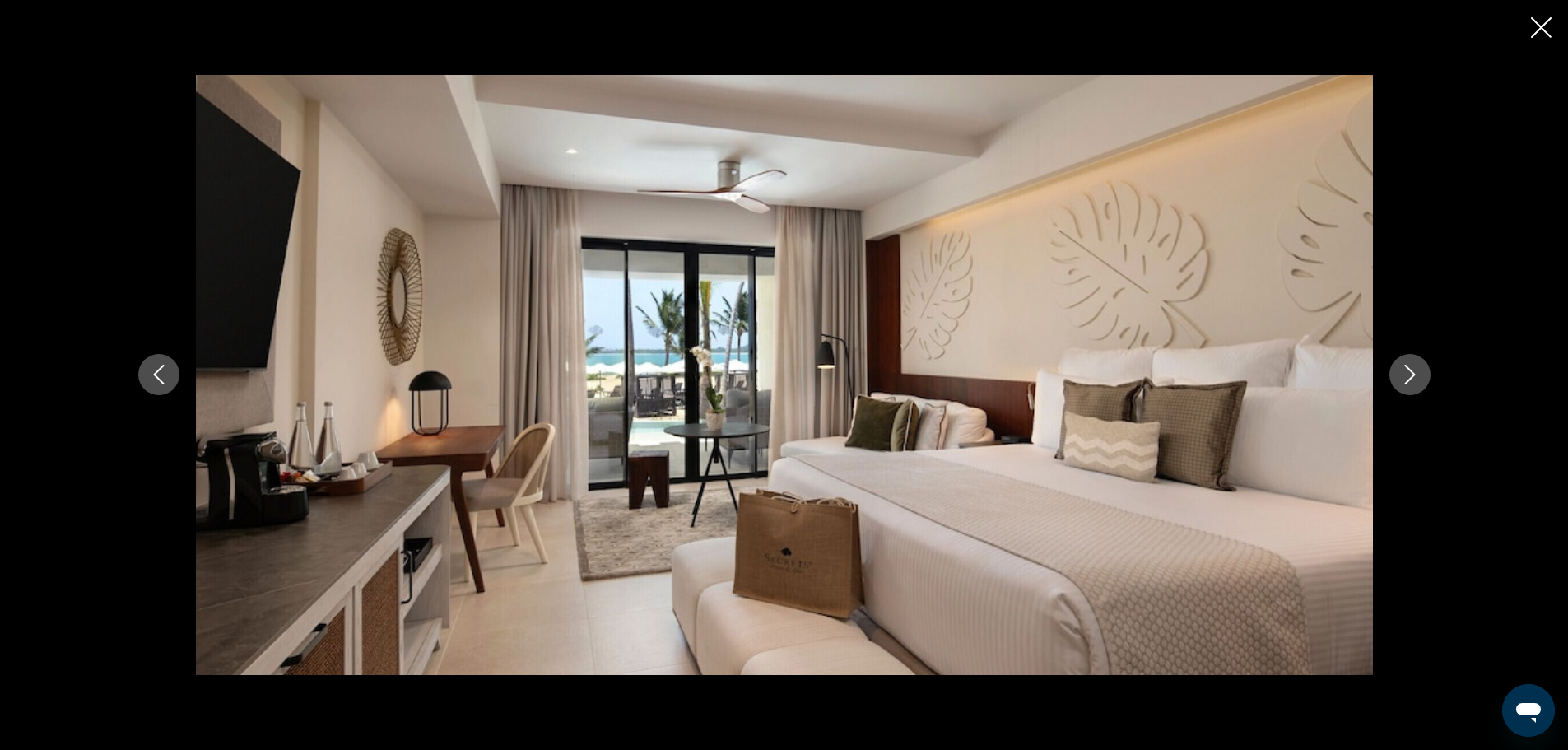
click at [1411, 368] on icon "Next image" at bounding box center [1410, 374] width 20 height 20
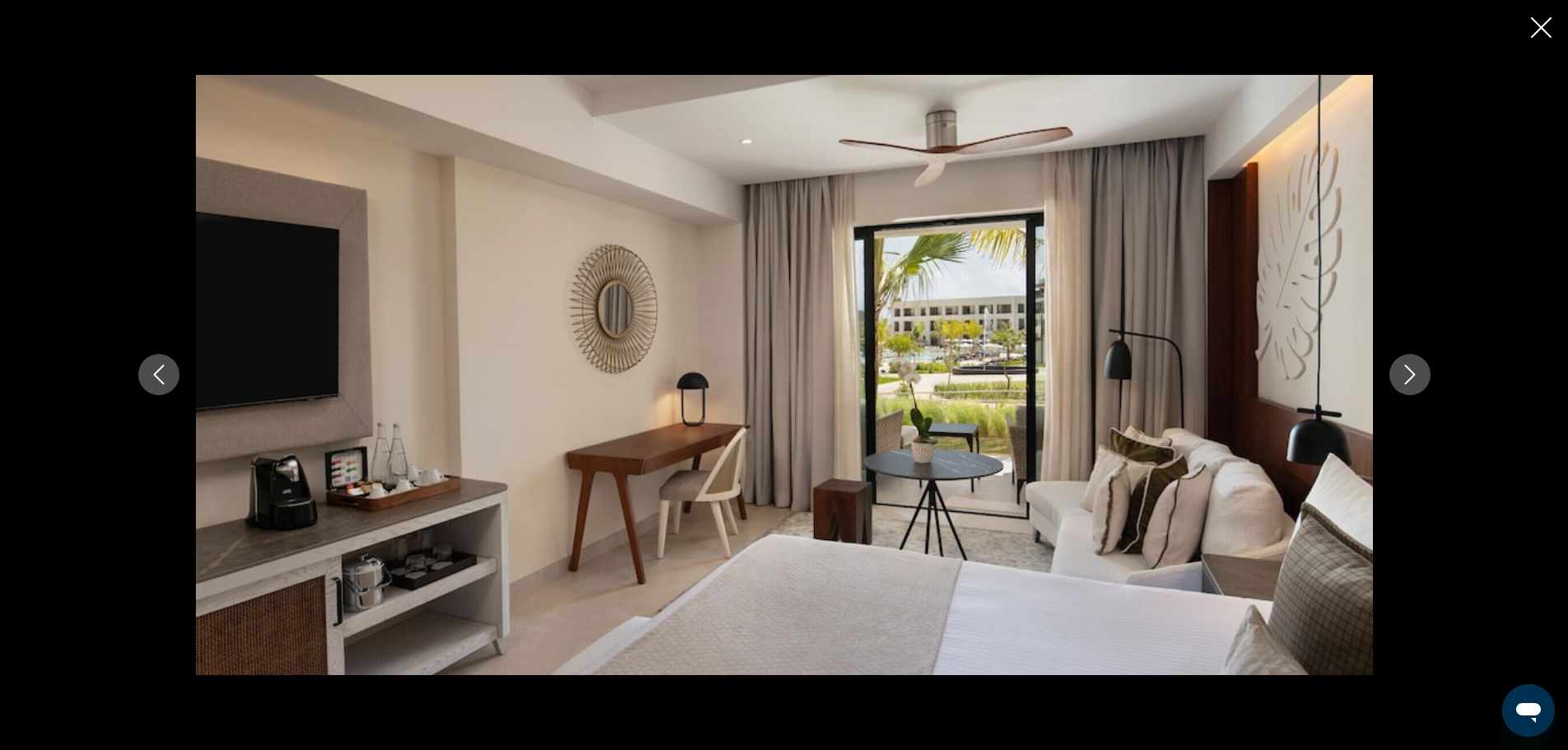
click at [1543, 20] on icon "Close slideshow" at bounding box center [1541, 27] width 21 height 21
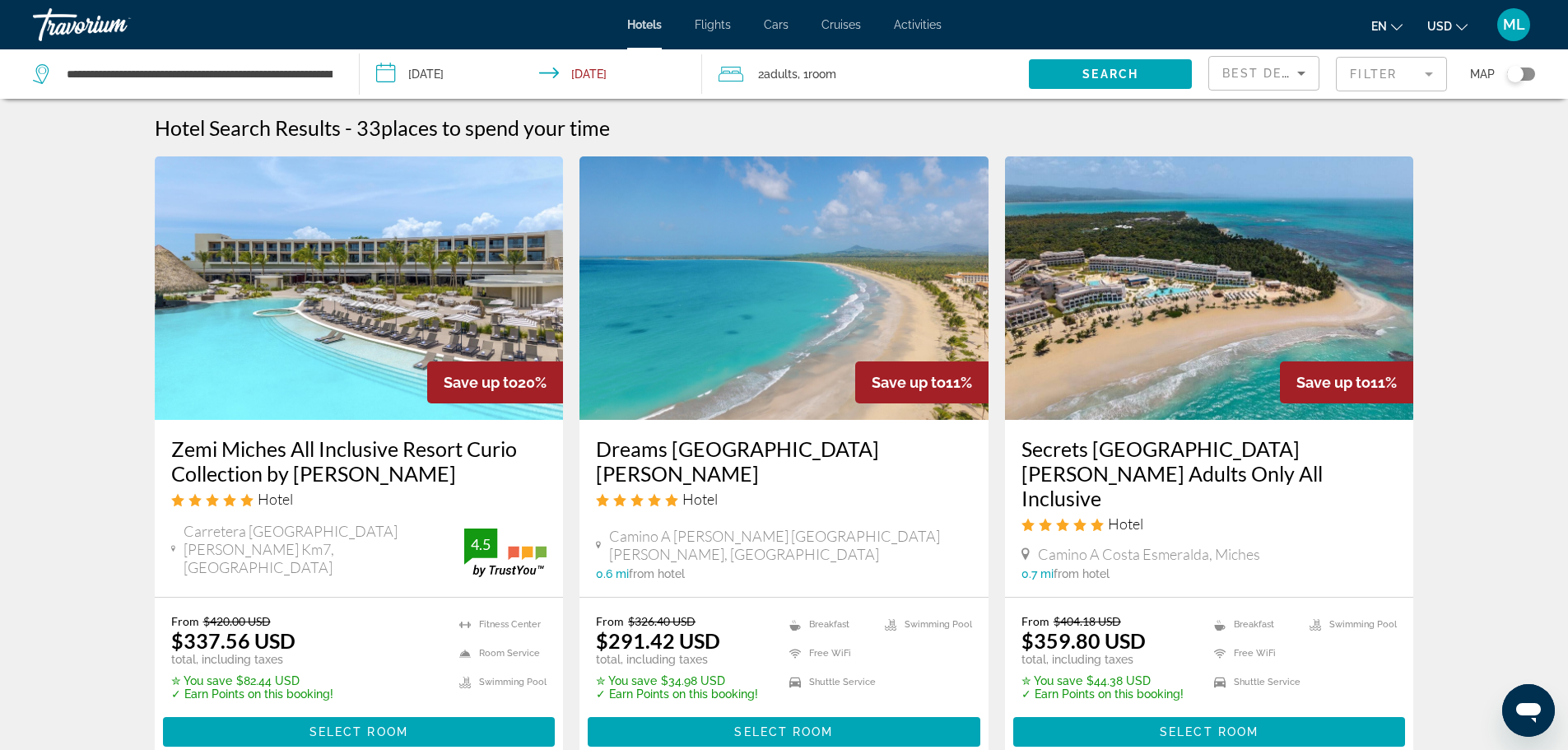
click at [817, 356] on img "Main content" at bounding box center [784, 287] width 409 height 263
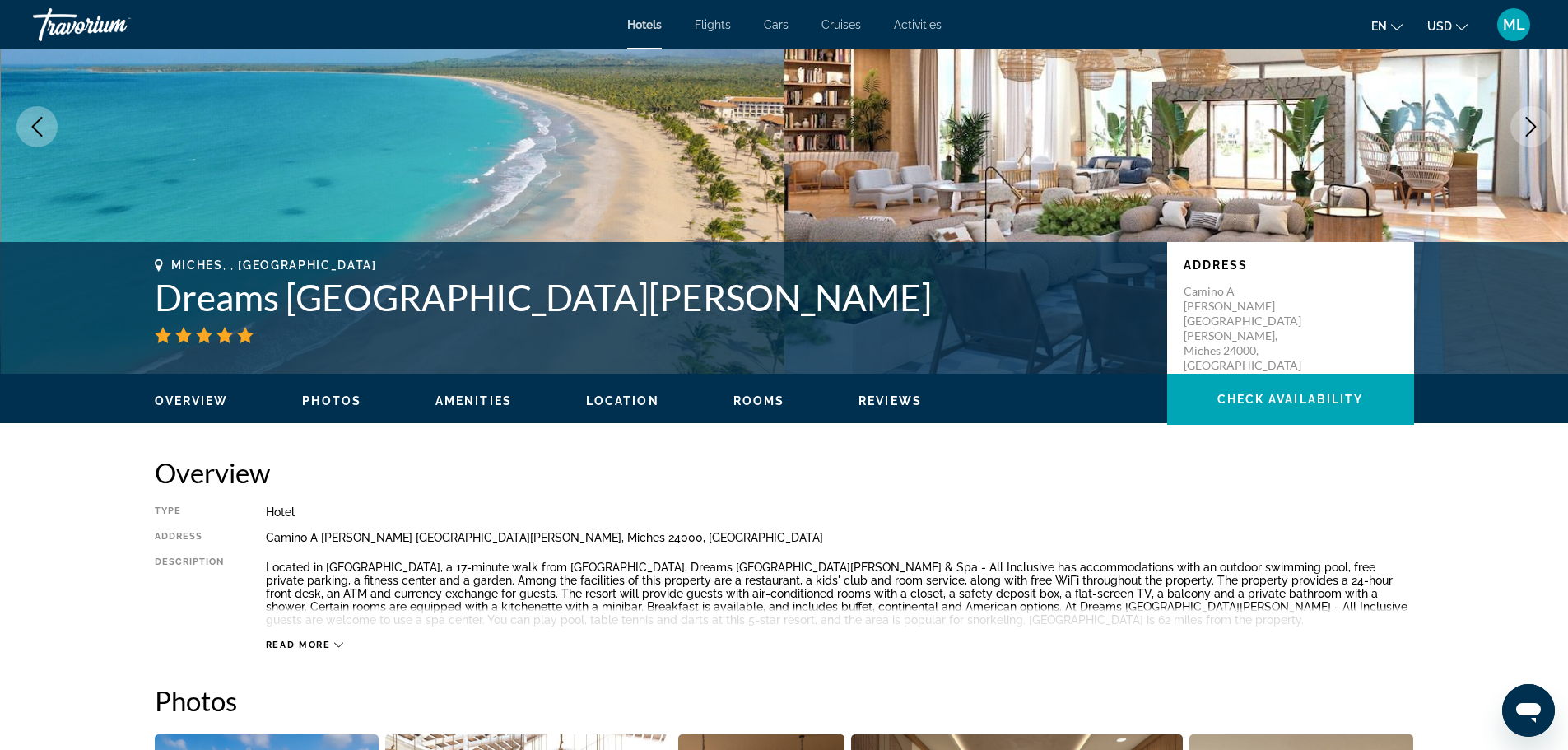
scroll to position [165, 0]
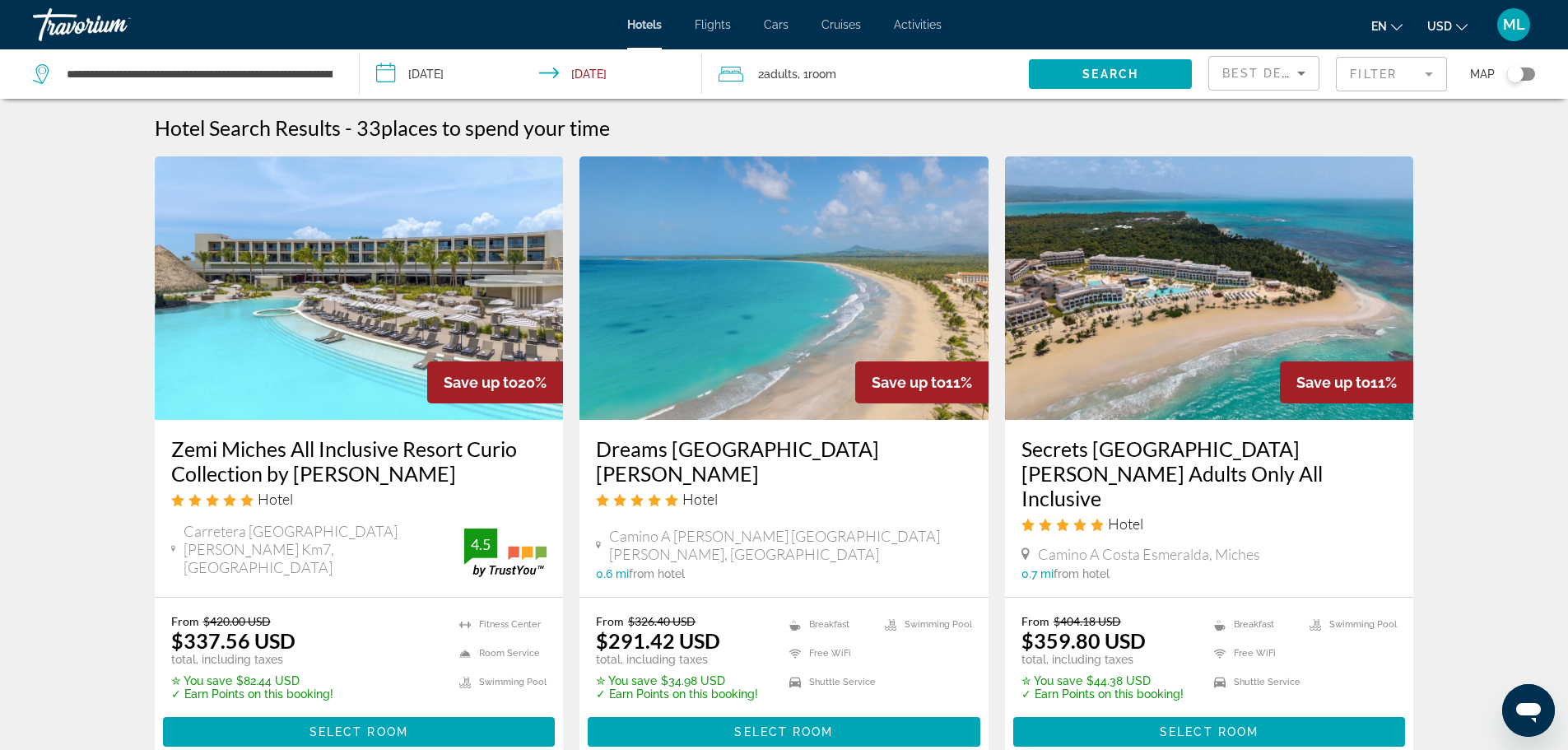
click at [302, 315] on img "Main content" at bounding box center [359, 287] width 409 height 263
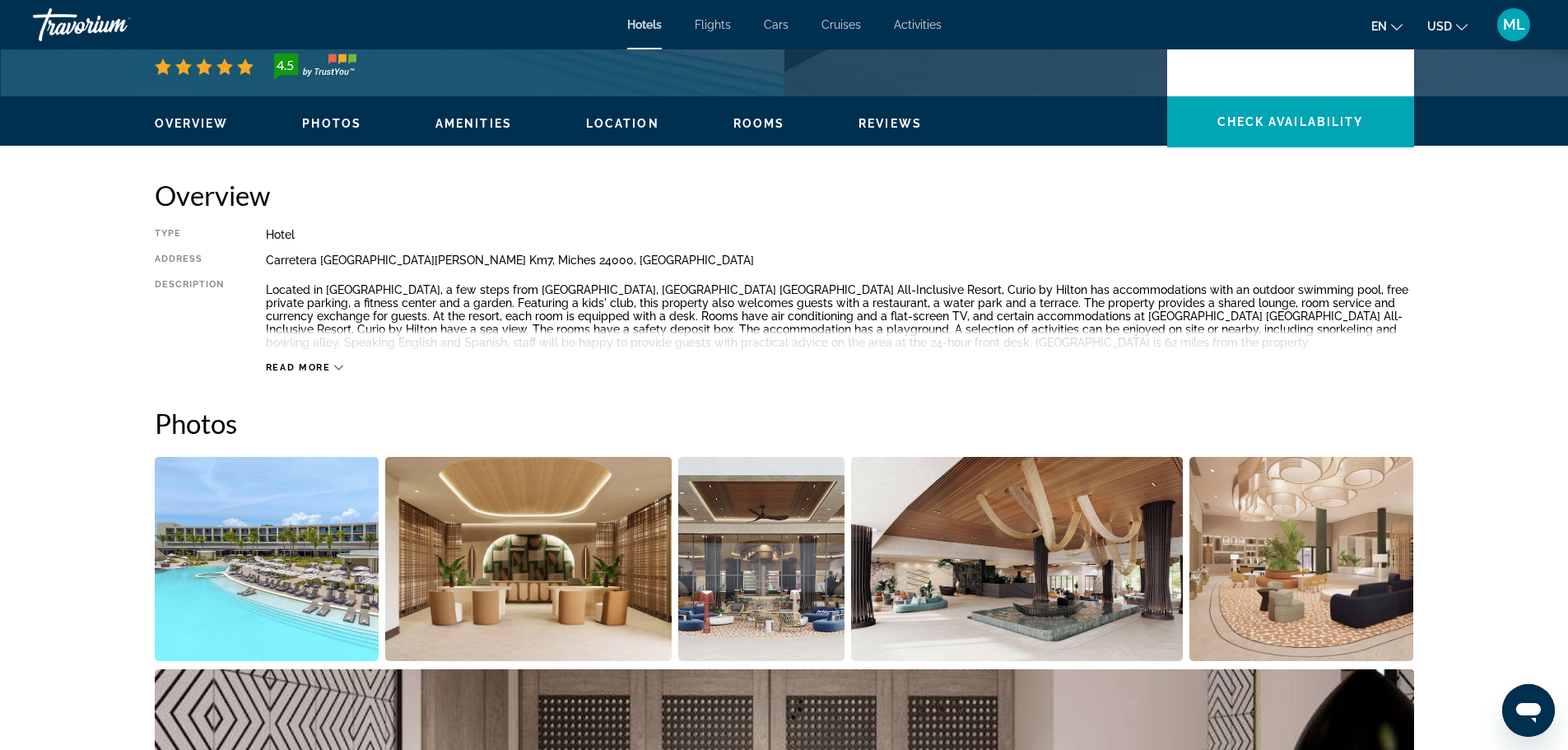
scroll to position [494, 0]
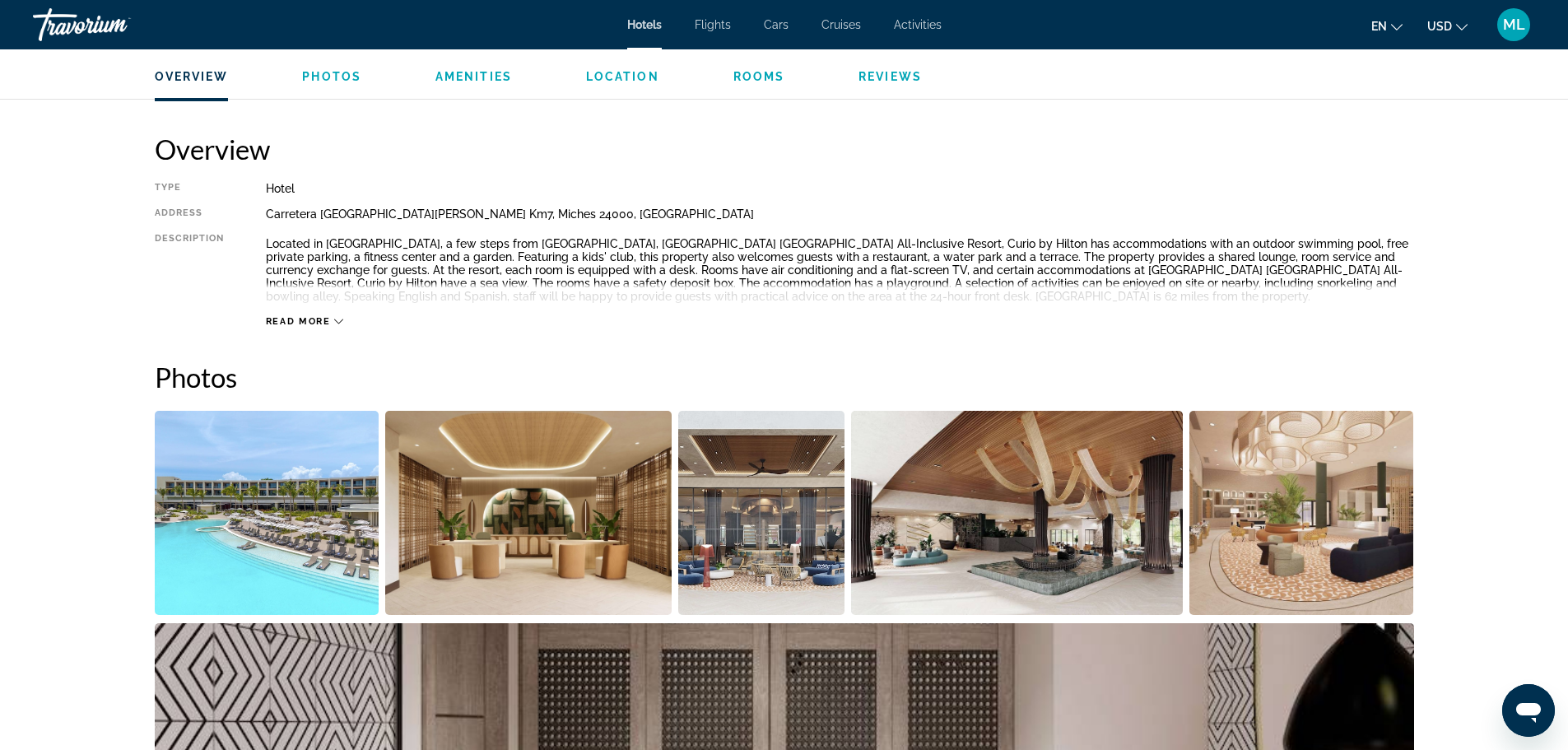
click at [341, 318] on icon "Main content" at bounding box center [339, 322] width 9 height 9
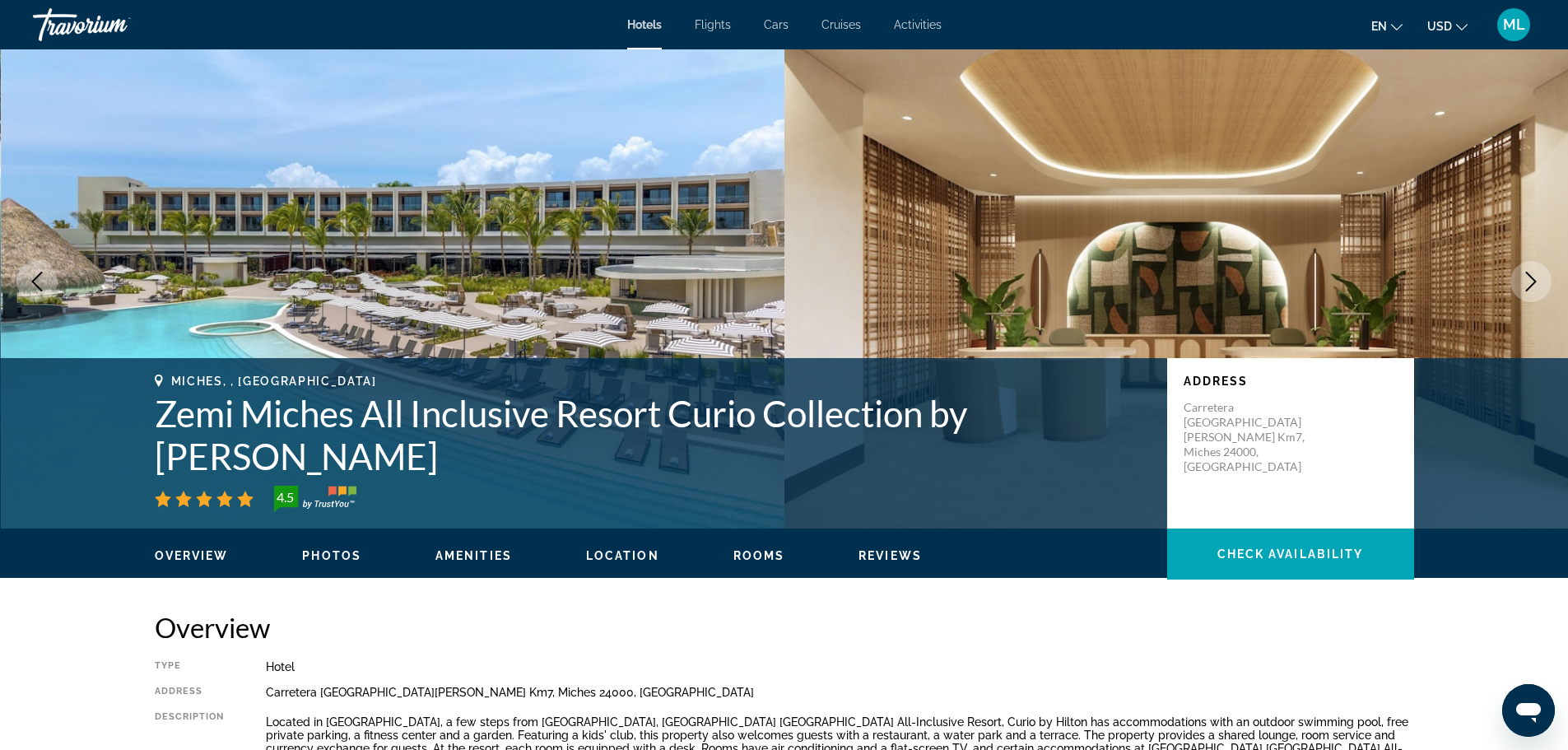
scroll to position [0, 0]
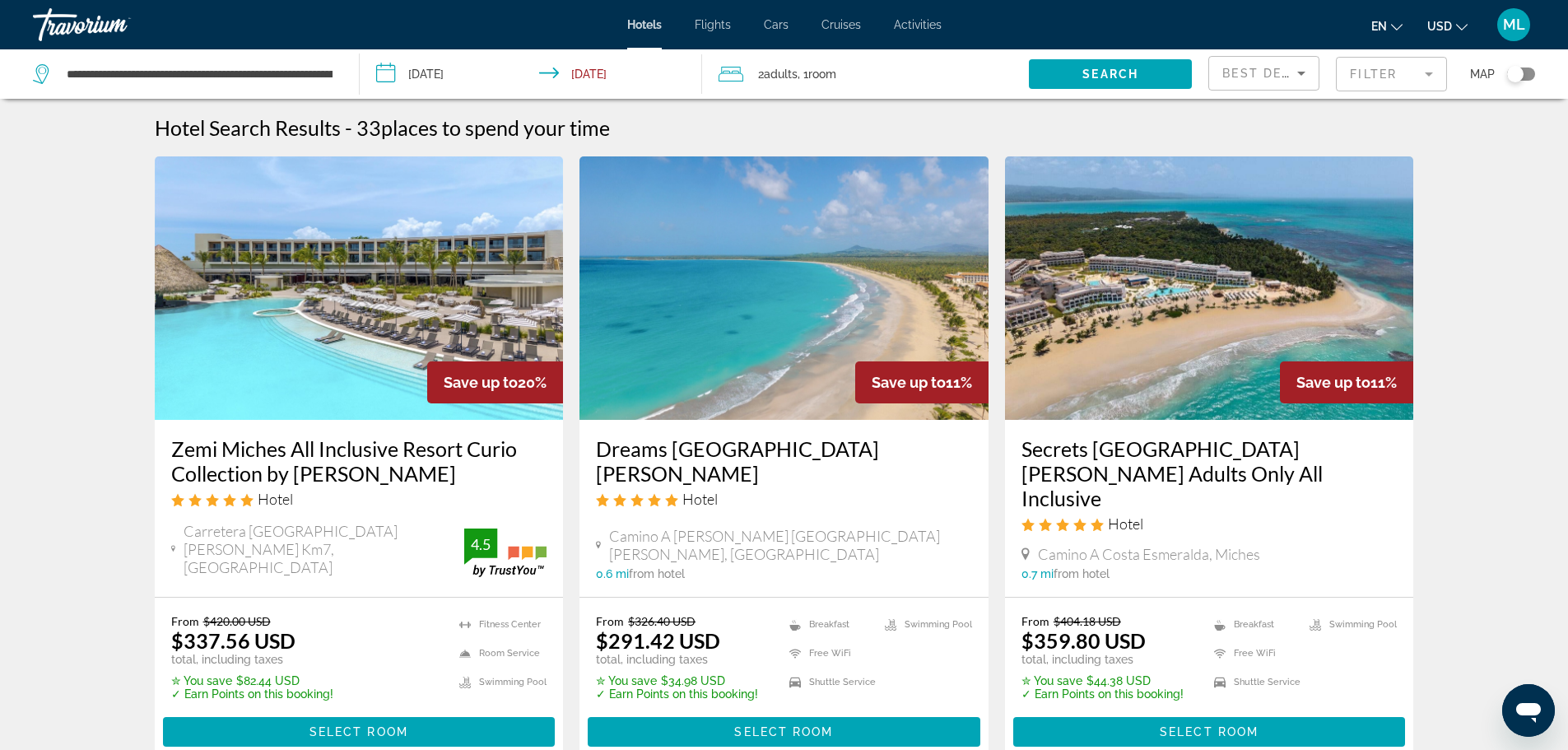
click at [389, 75] on input "**********" at bounding box center [534, 76] width 350 height 54
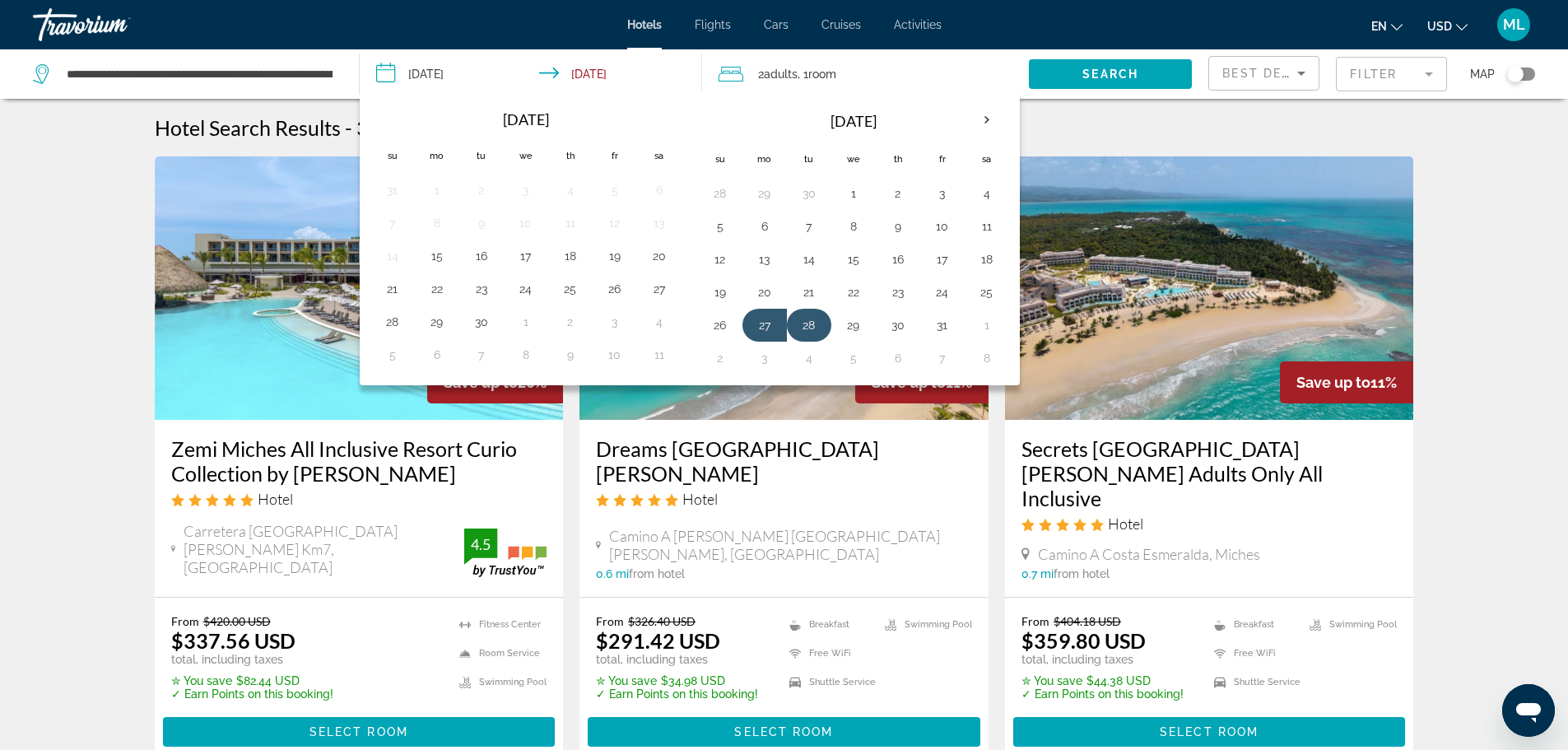
click at [808, 326] on button "28" at bounding box center [809, 325] width 27 height 23
click at [897, 324] on button "30" at bounding box center [898, 325] width 27 height 23
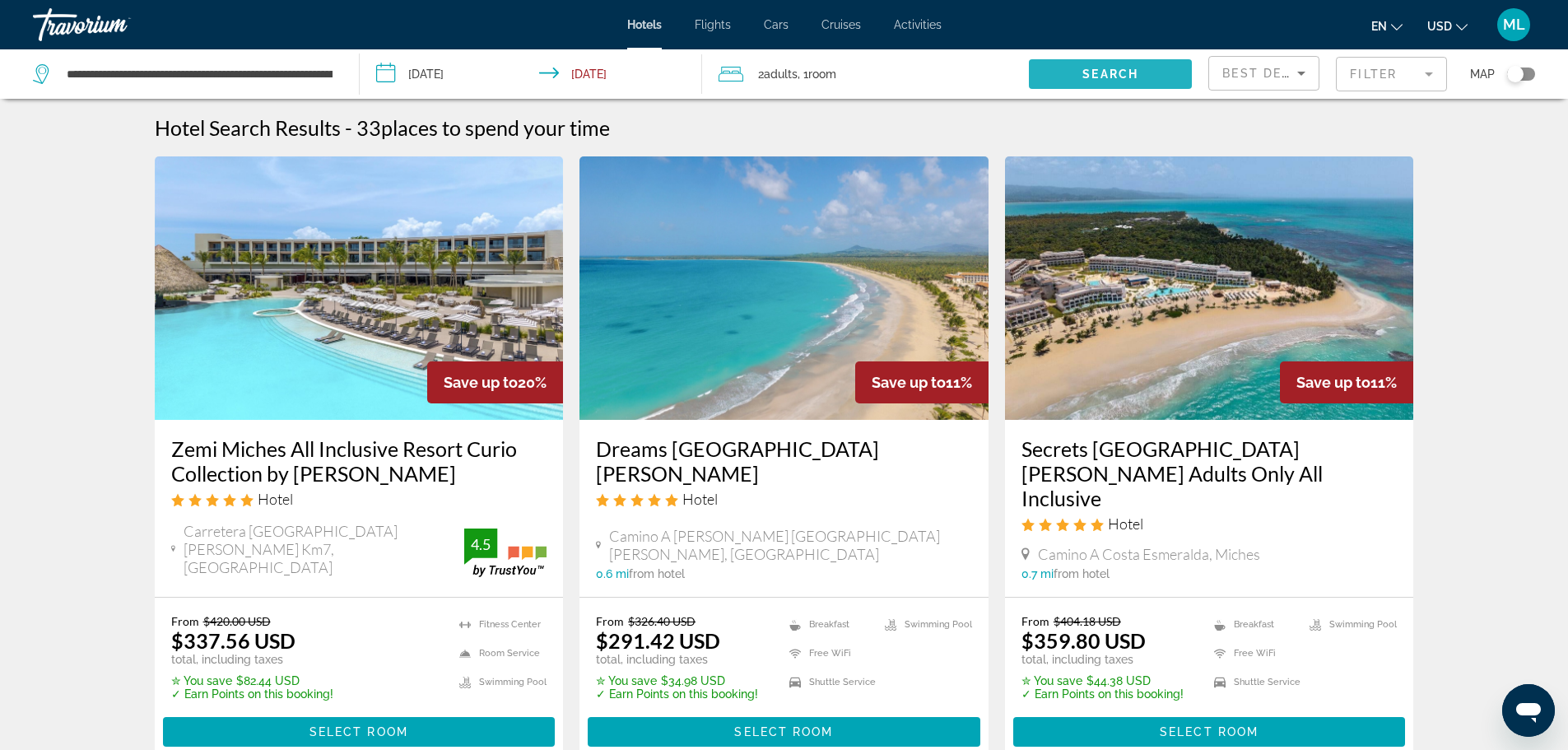
click at [1125, 73] on span "Search" at bounding box center [1110, 74] width 56 height 13
click at [393, 67] on input "**********" at bounding box center [534, 76] width 350 height 54
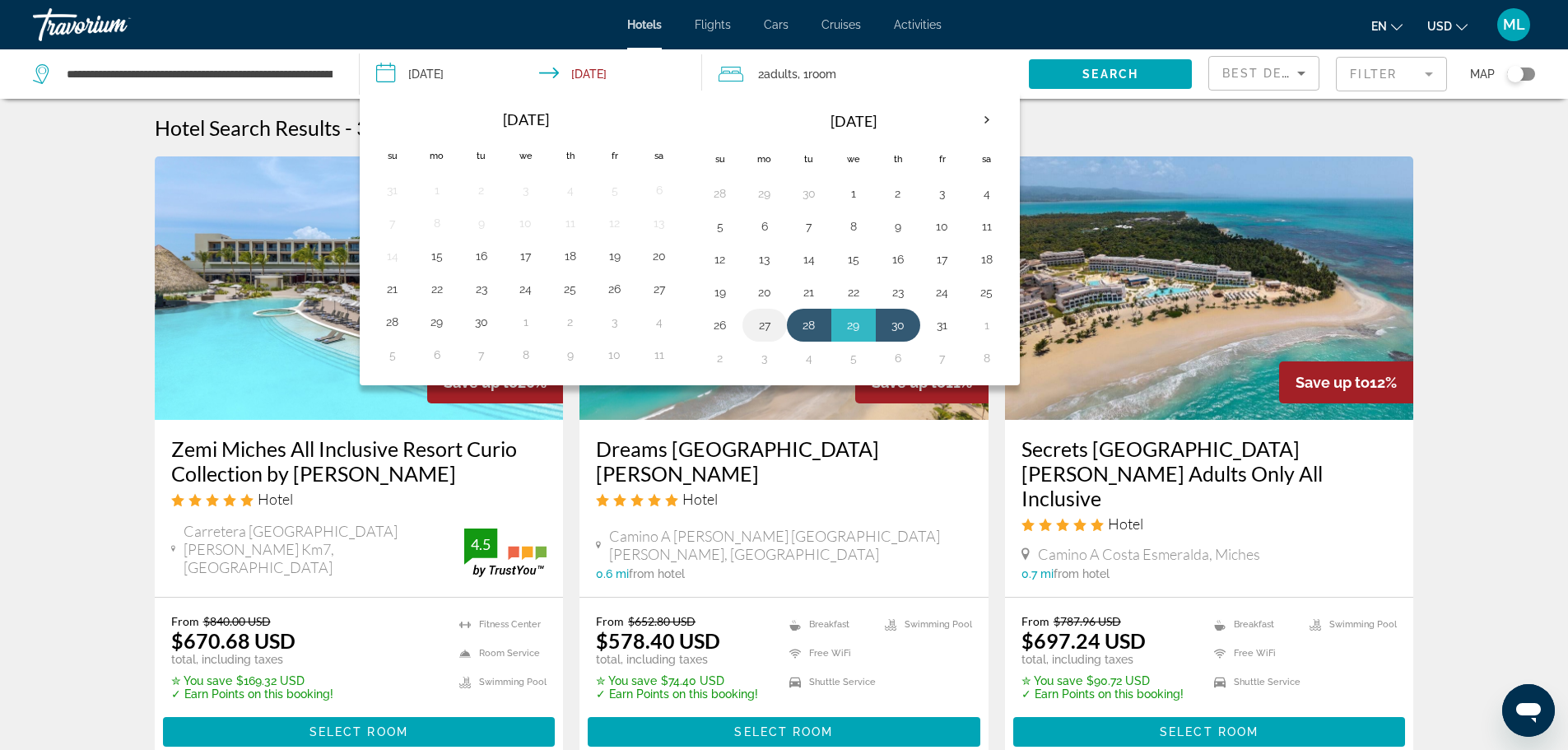
click at [763, 326] on button "27" at bounding box center [764, 325] width 27 height 23
click at [853, 292] on button "22" at bounding box center [853, 292] width 27 height 23
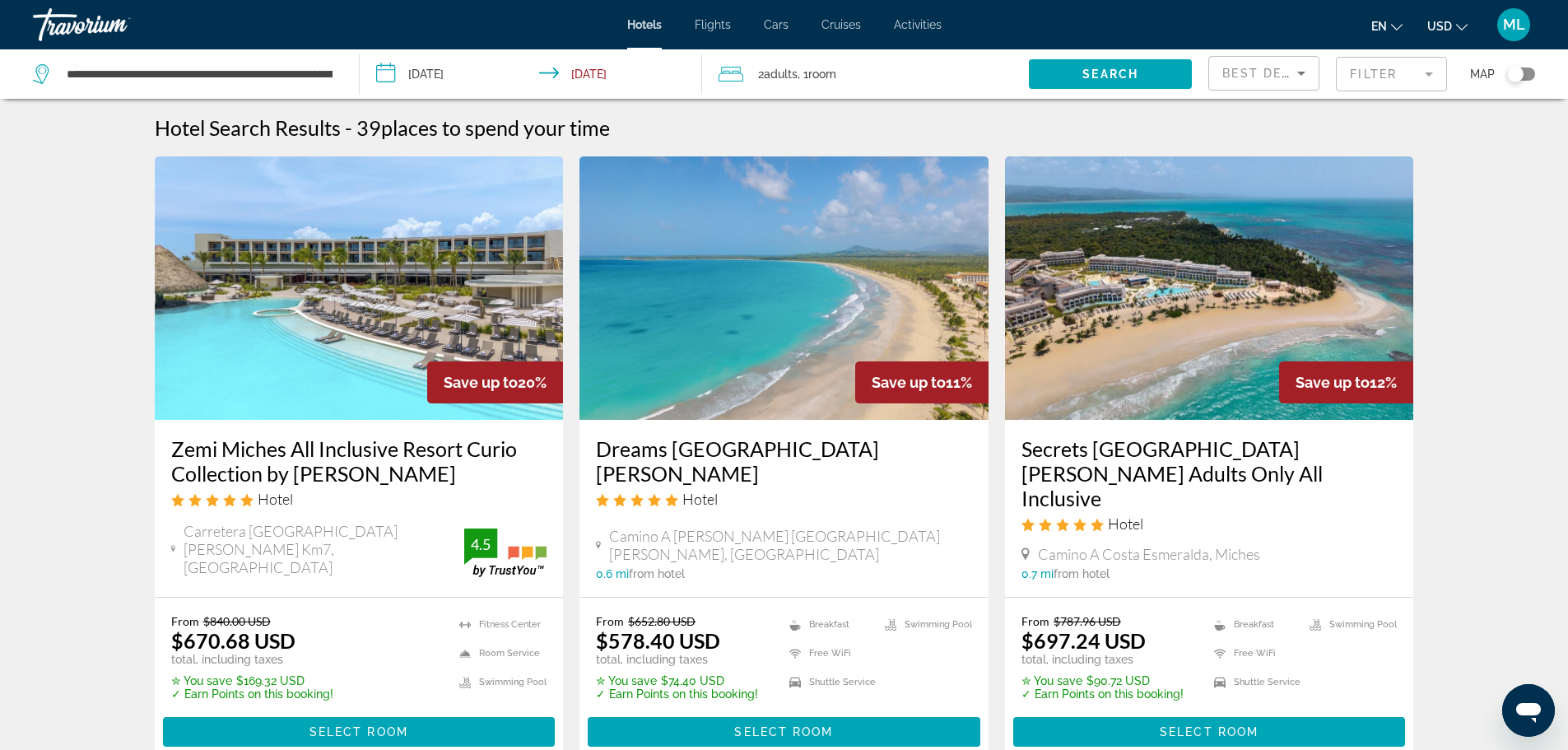
click at [559, 72] on input "**********" at bounding box center [534, 76] width 350 height 54
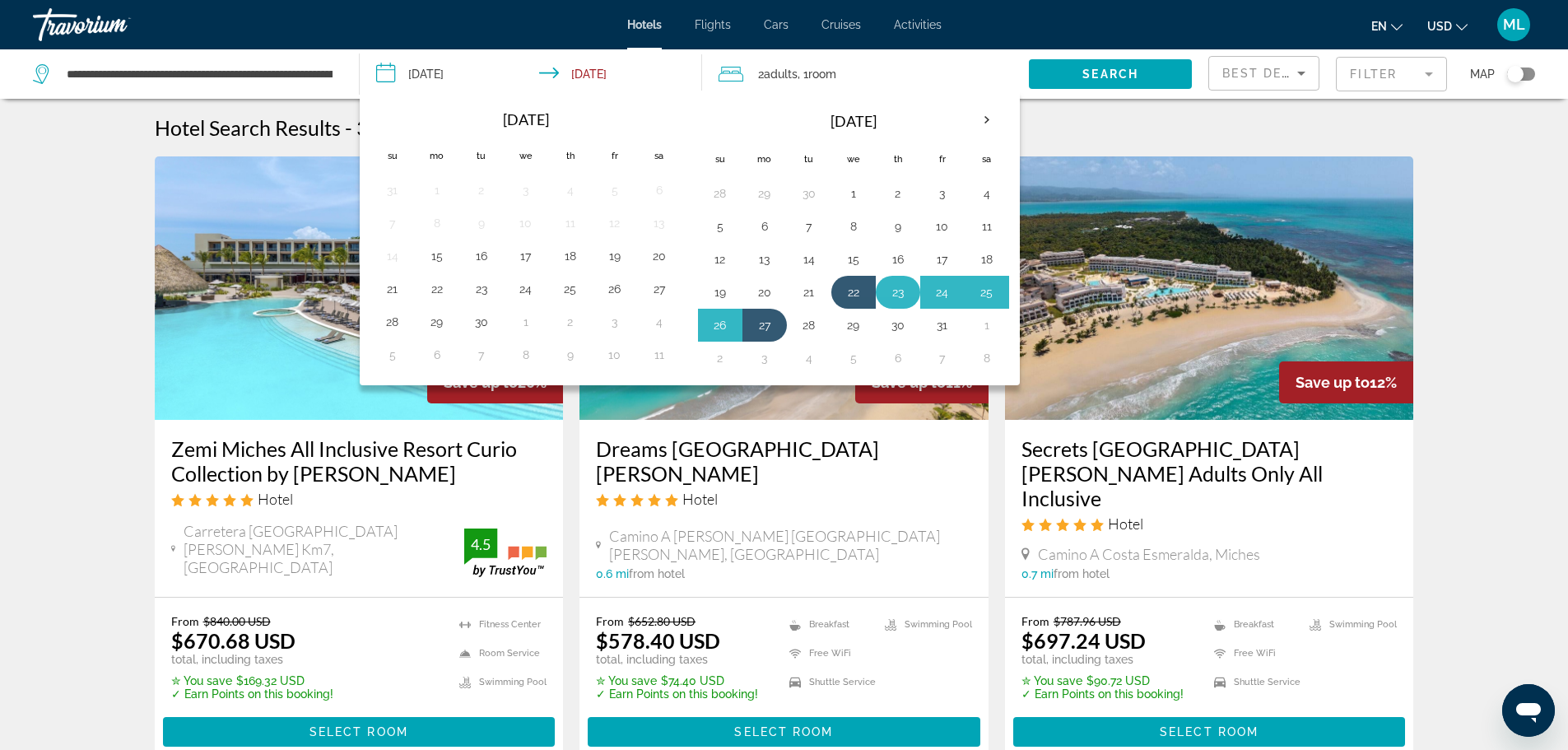
click at [892, 296] on button "23" at bounding box center [898, 292] width 27 height 23
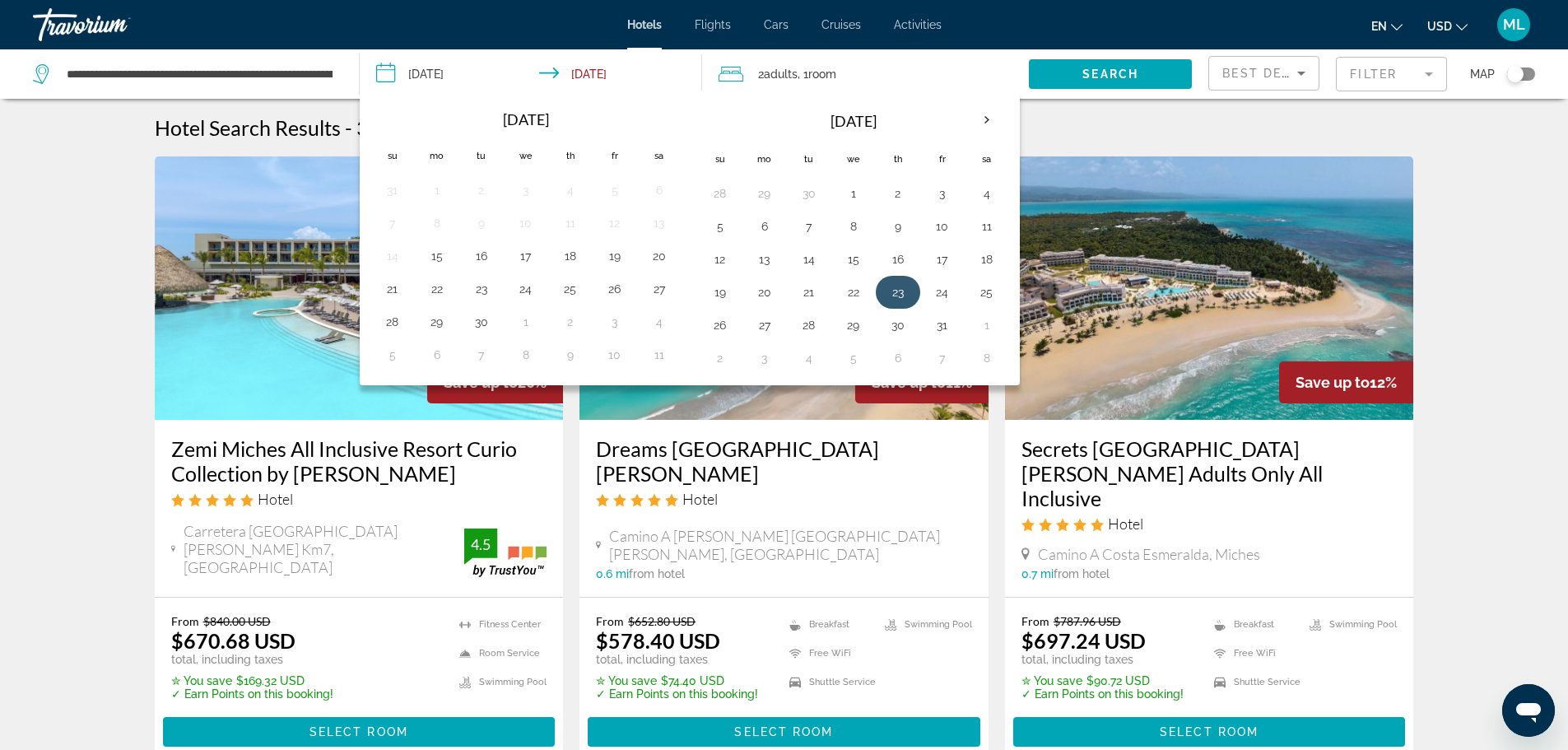
click at [904, 291] on button "23" at bounding box center [898, 292] width 27 height 23
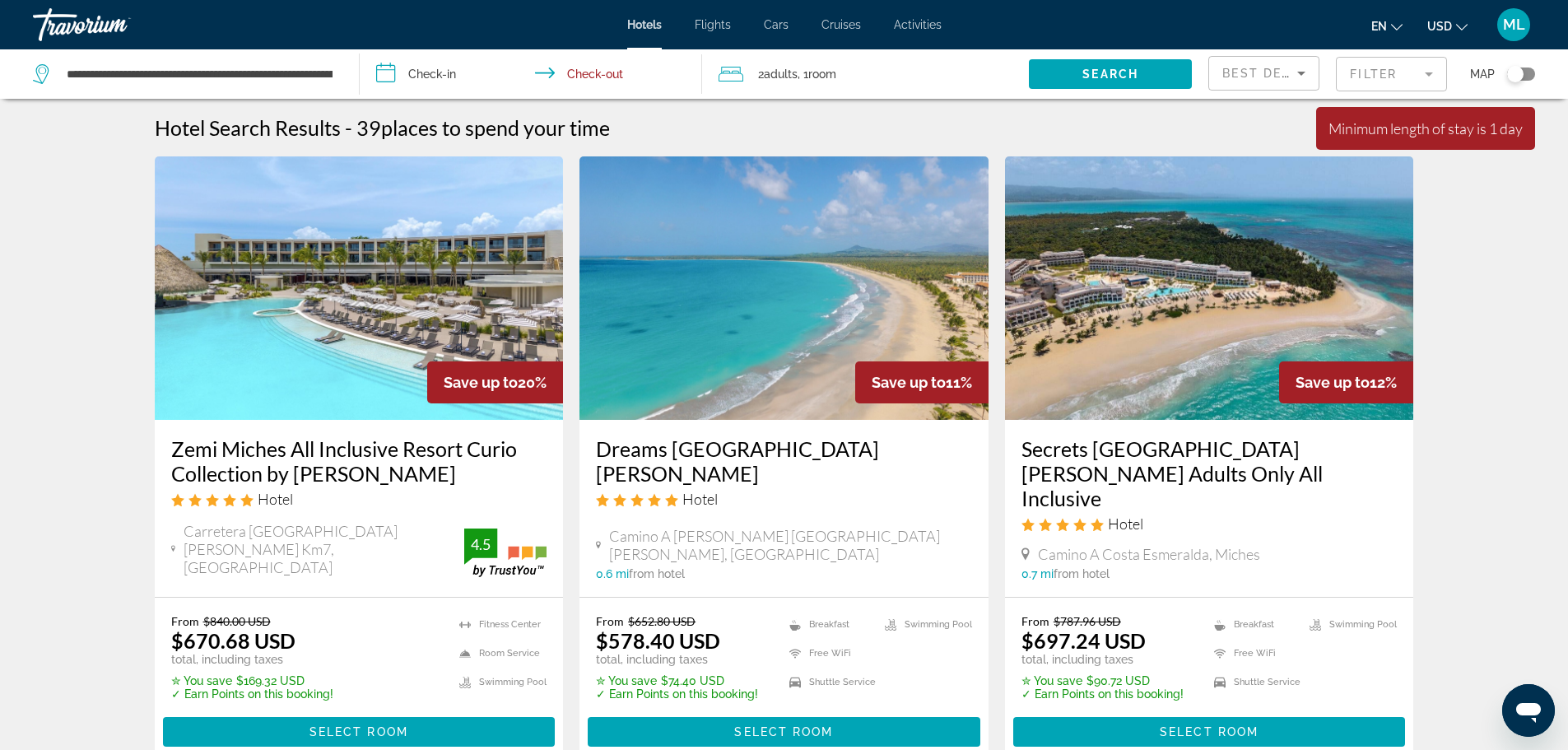
click at [389, 74] on input "**********" at bounding box center [534, 76] width 350 height 54
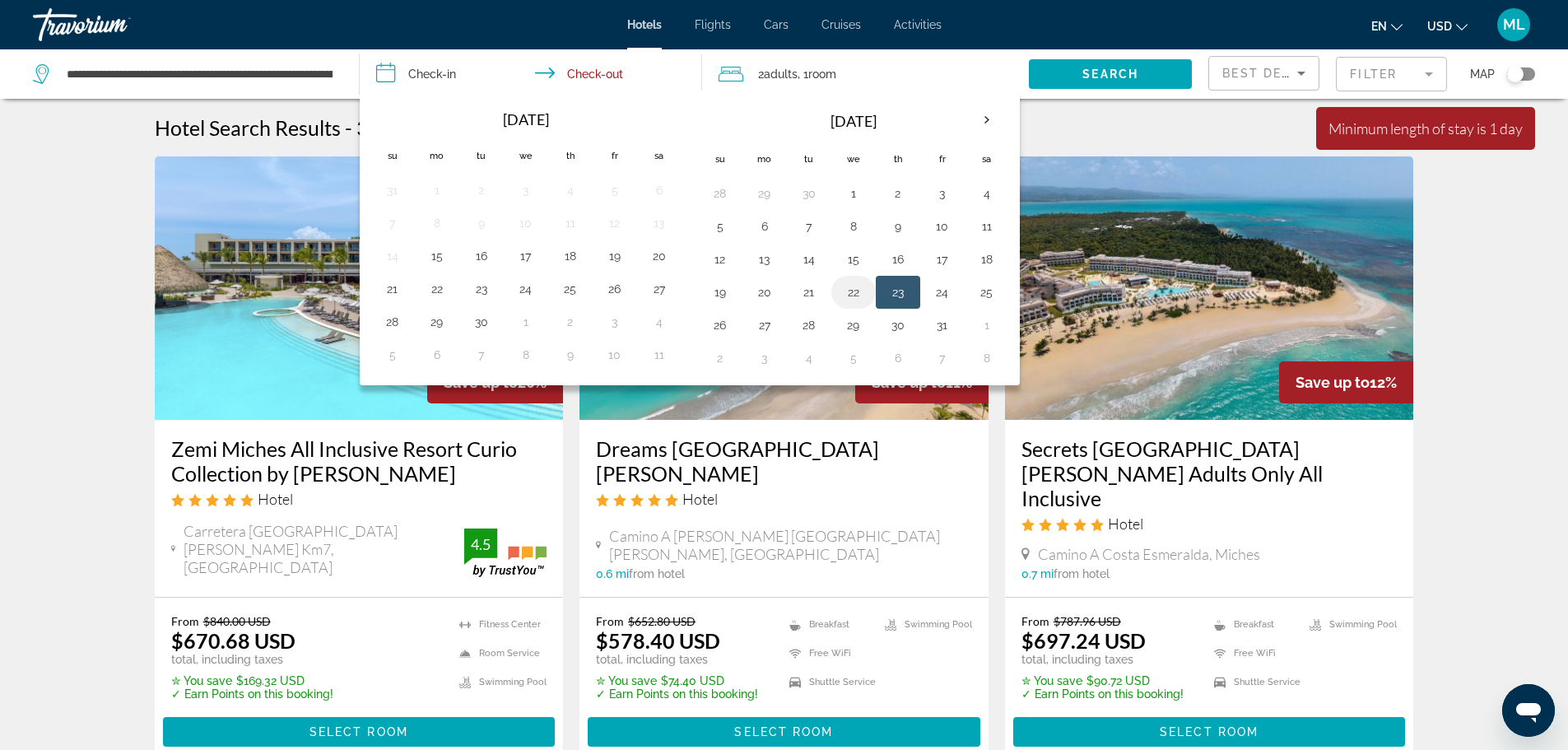
click at [850, 290] on button "22" at bounding box center [853, 292] width 27 height 23
click at [898, 289] on button "23" at bounding box center [898, 292] width 27 height 23
type input "**********"
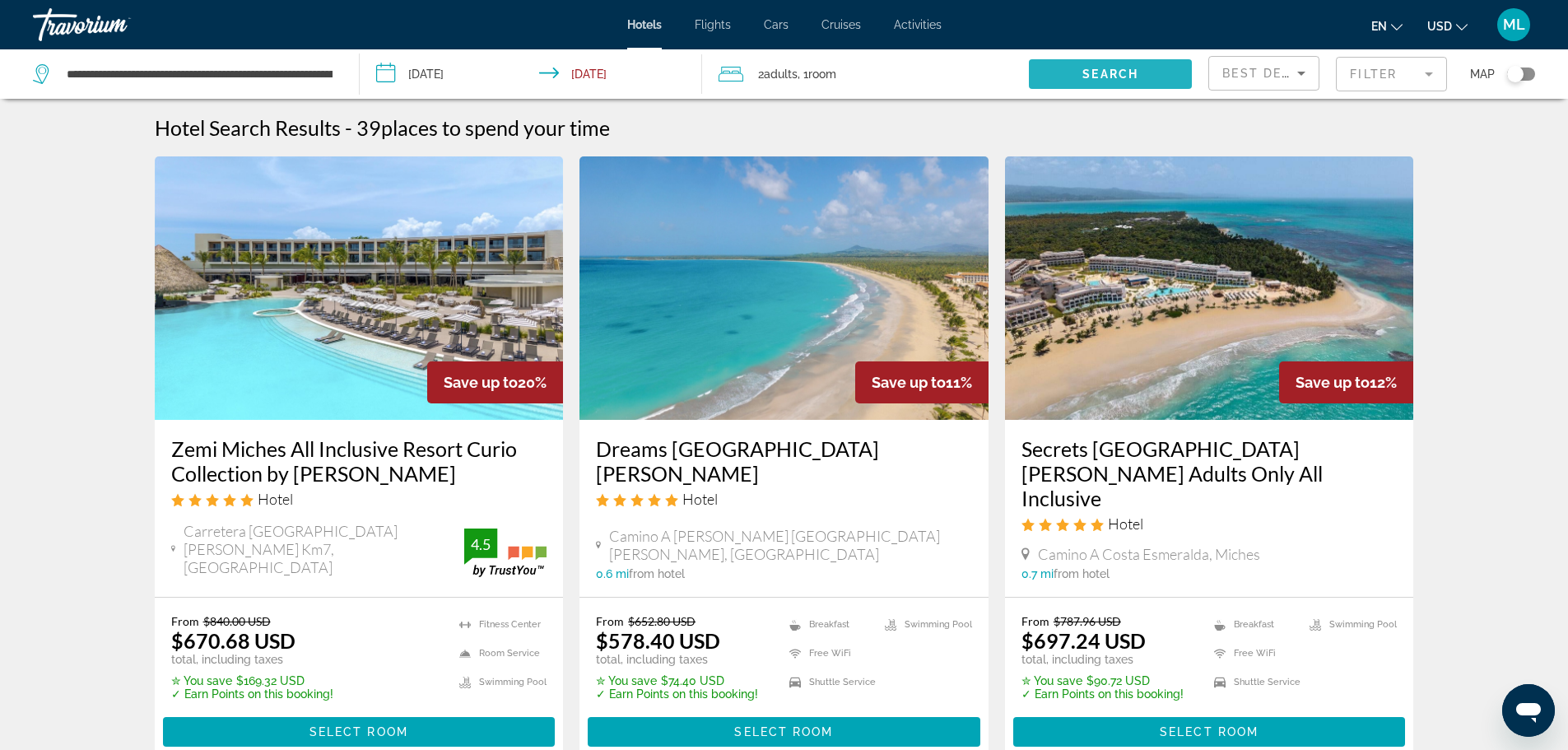
click at [1117, 67] on span "Search widget" at bounding box center [1111, 74] width 163 height 39
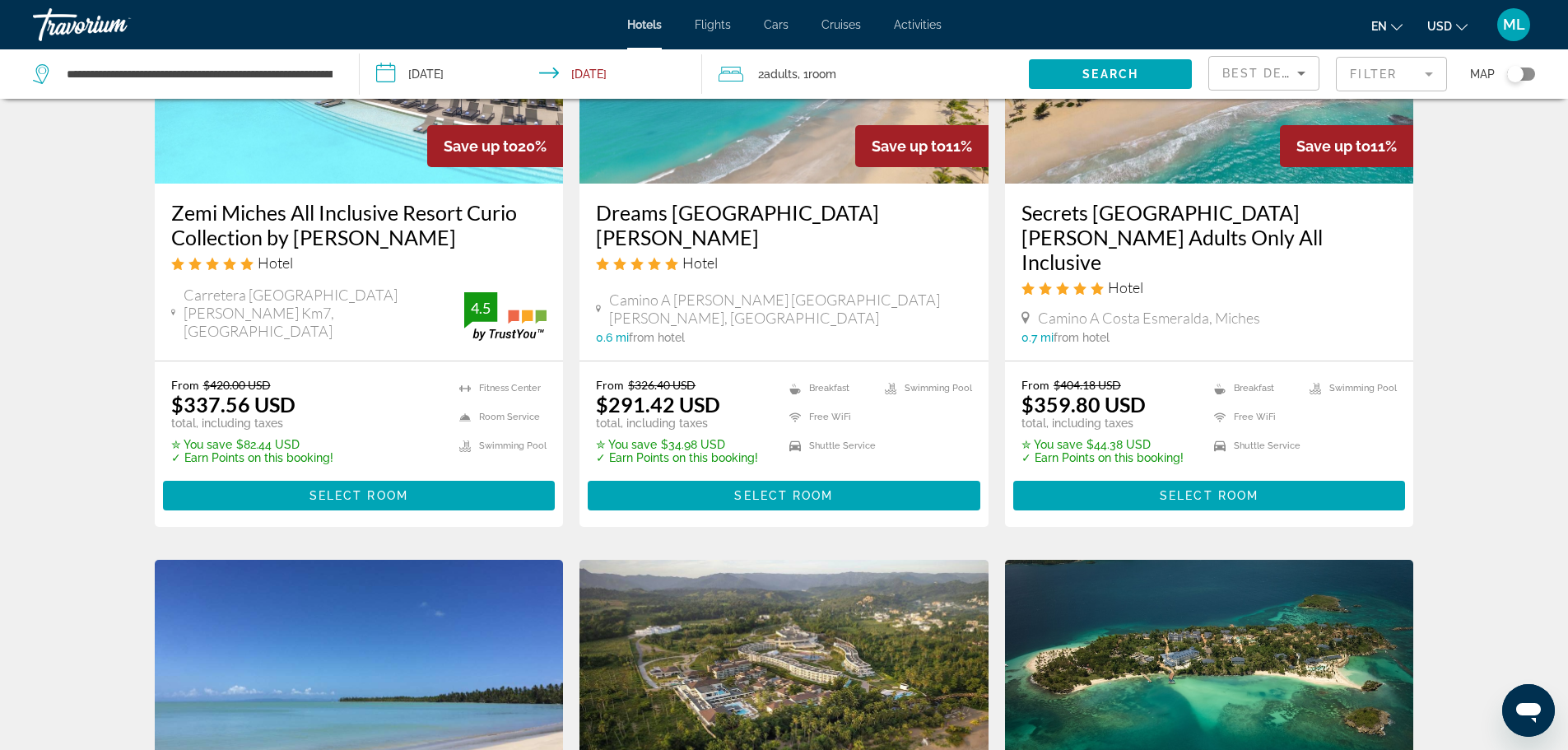
scroll to position [197, 0]
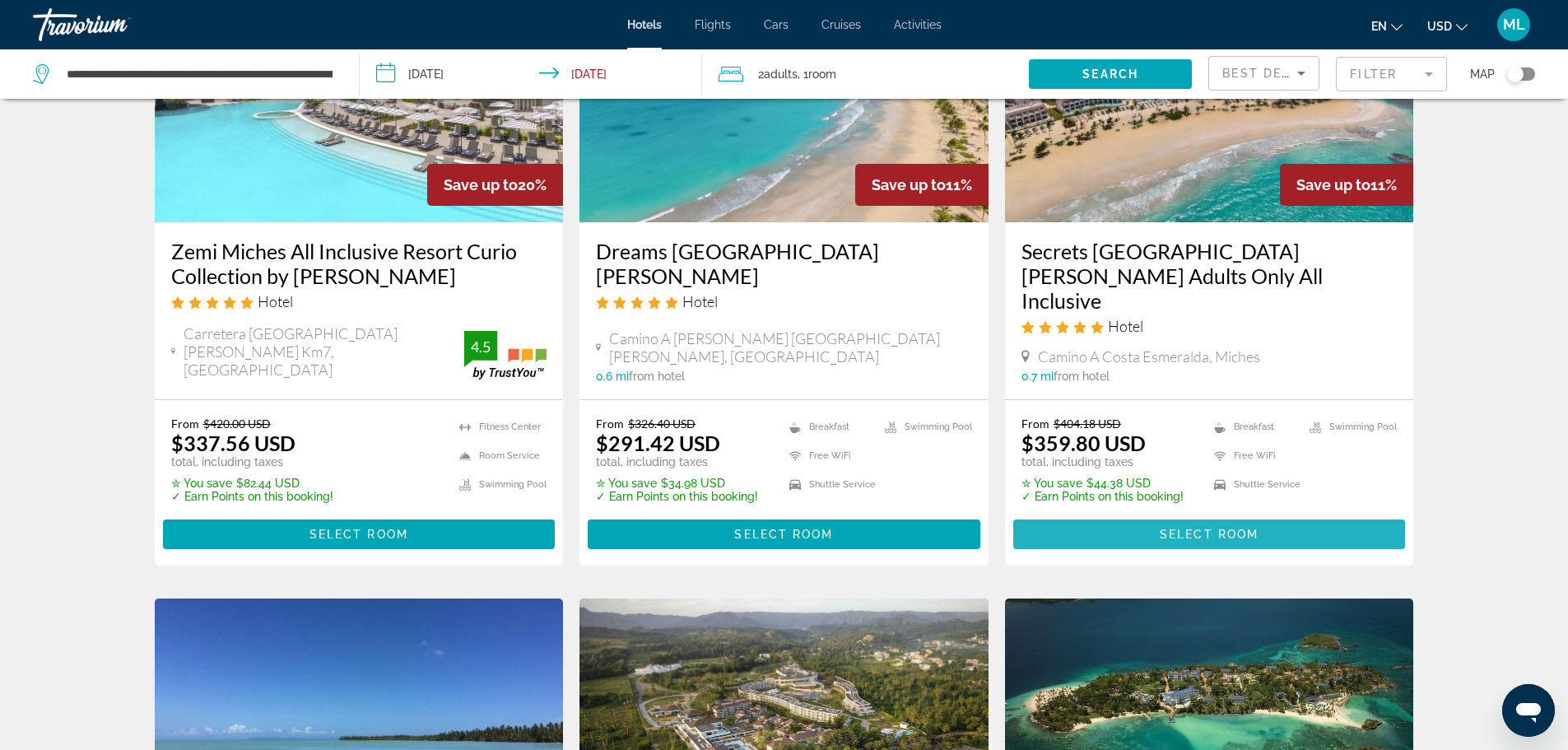
click at [1198, 516] on span "Main content" at bounding box center [1210, 535] width 393 height 39
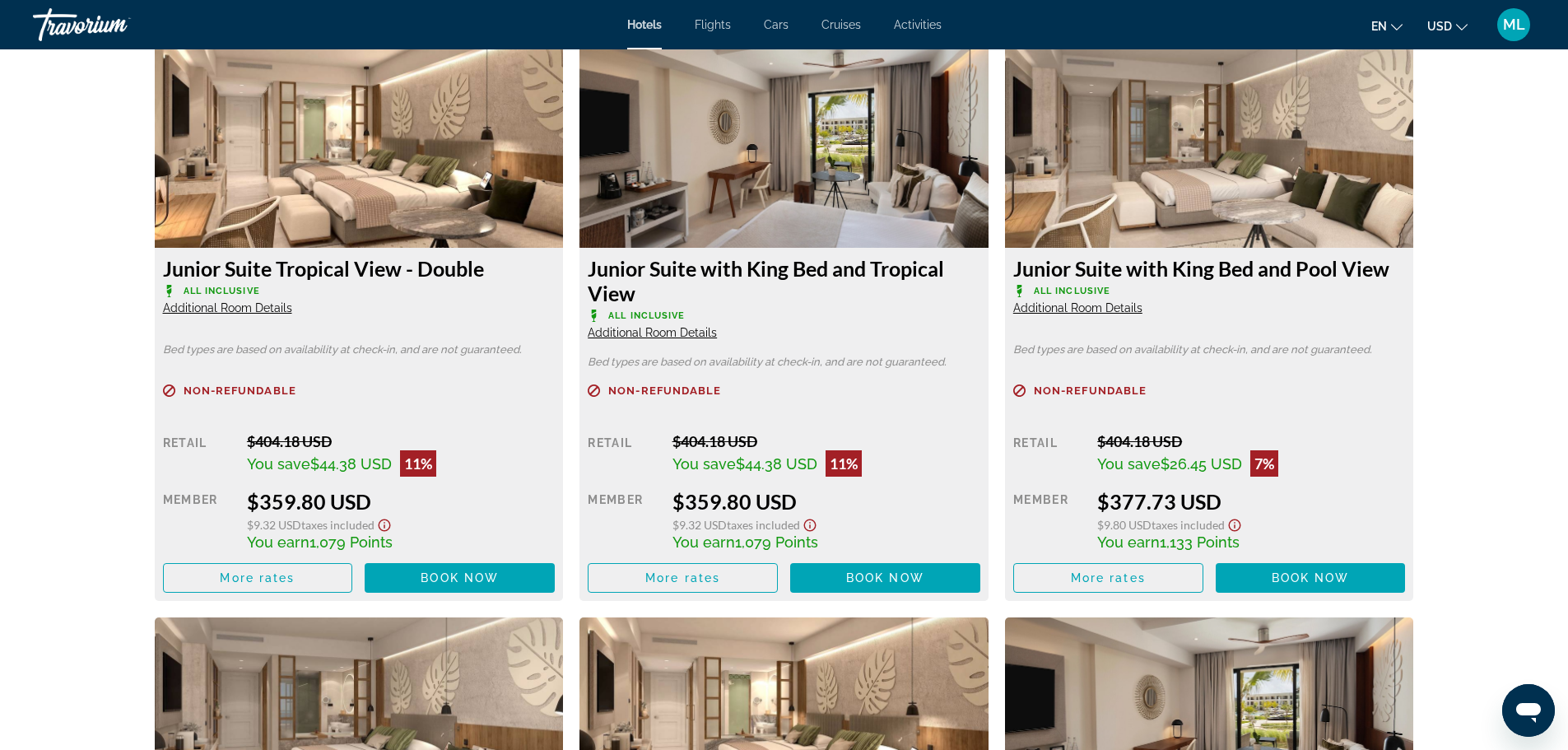
scroll to position [2108, 0]
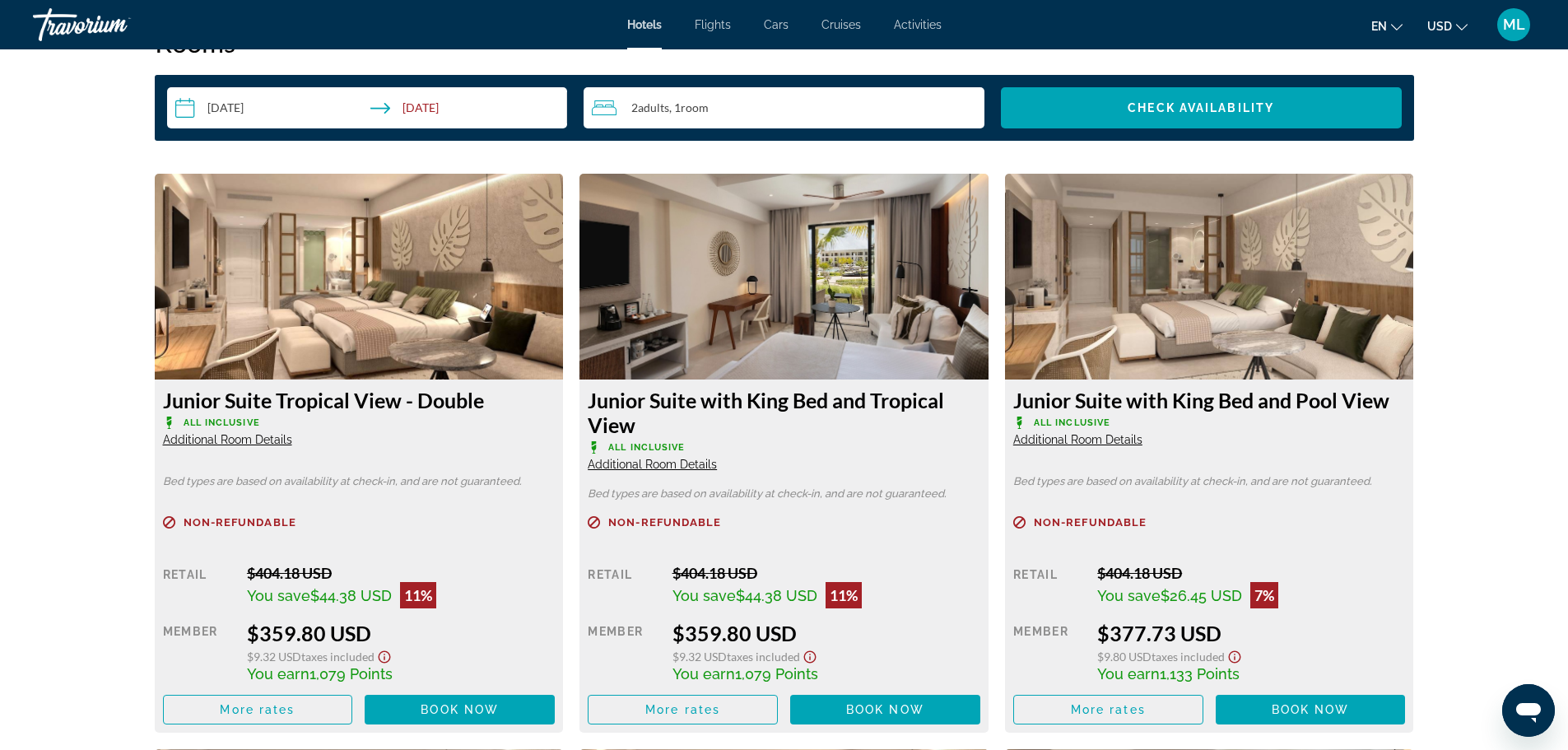
click at [419, 221] on img "Main content" at bounding box center [359, 277] width 409 height 206
click at [469, 708] on span "Book now" at bounding box center [459, 710] width 78 height 13
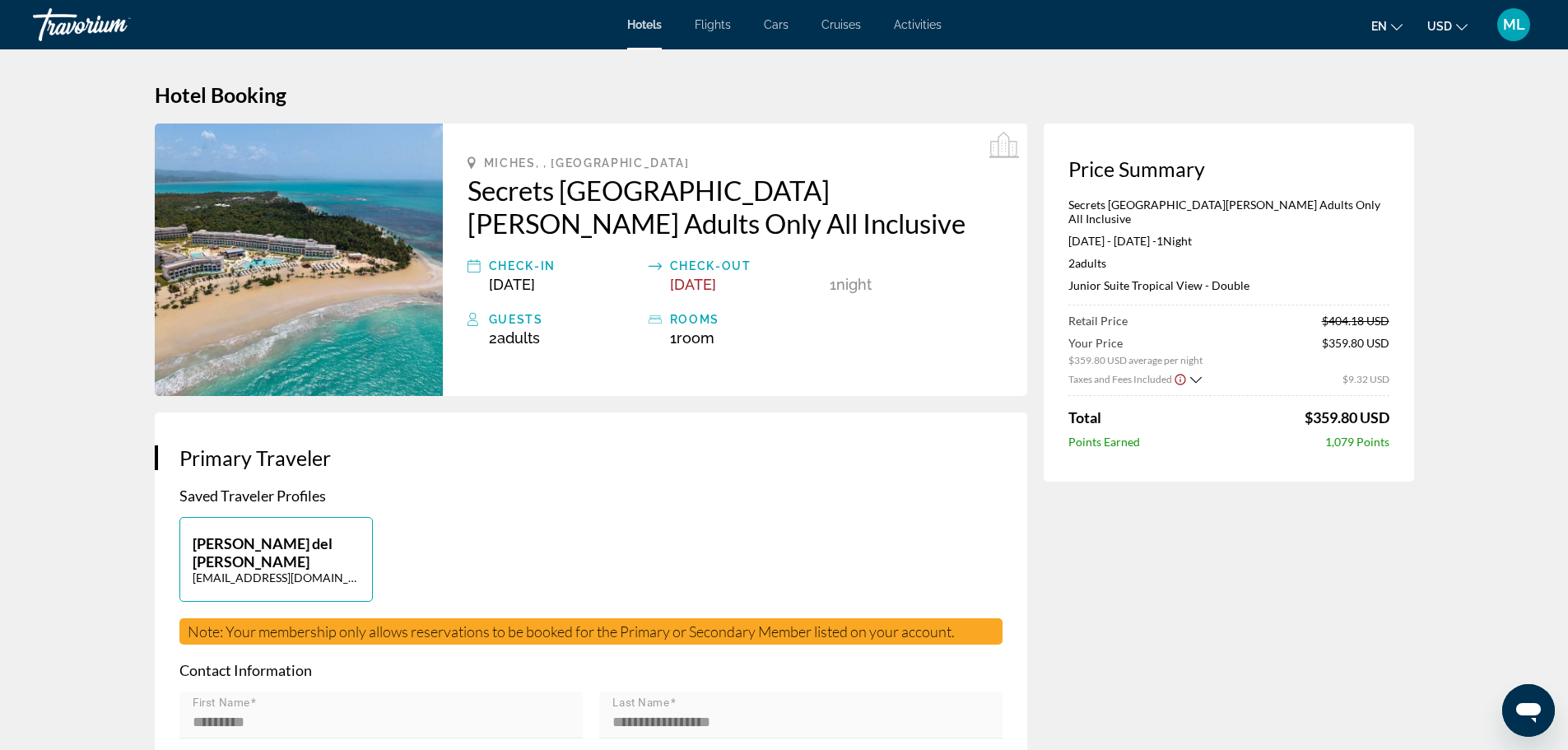
click at [339, 311] on img "Main content" at bounding box center [299, 260] width 288 height 273
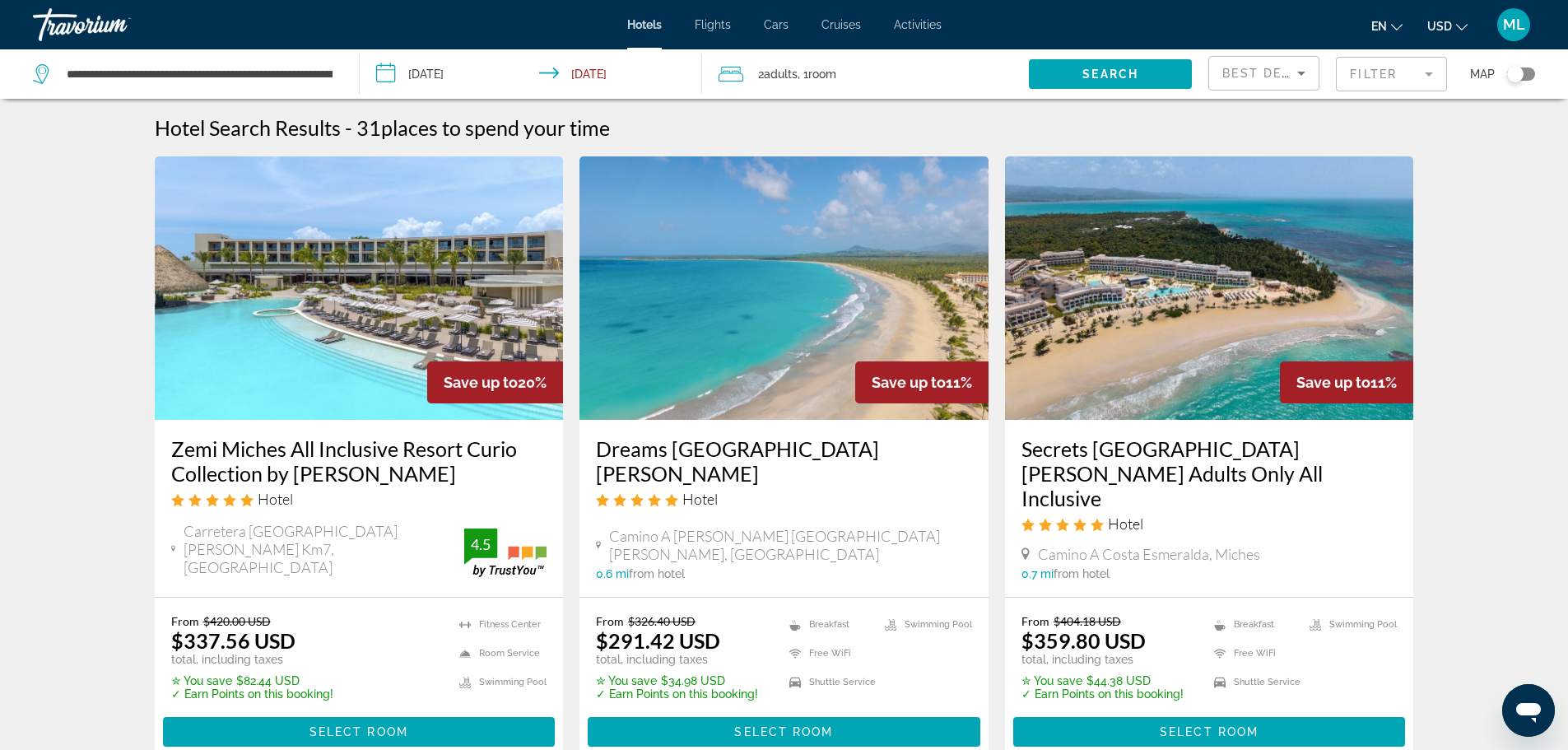
click at [307, 354] on img "Main content" at bounding box center [359, 287] width 409 height 263
